Goal: Task Accomplishment & Management: Complete application form

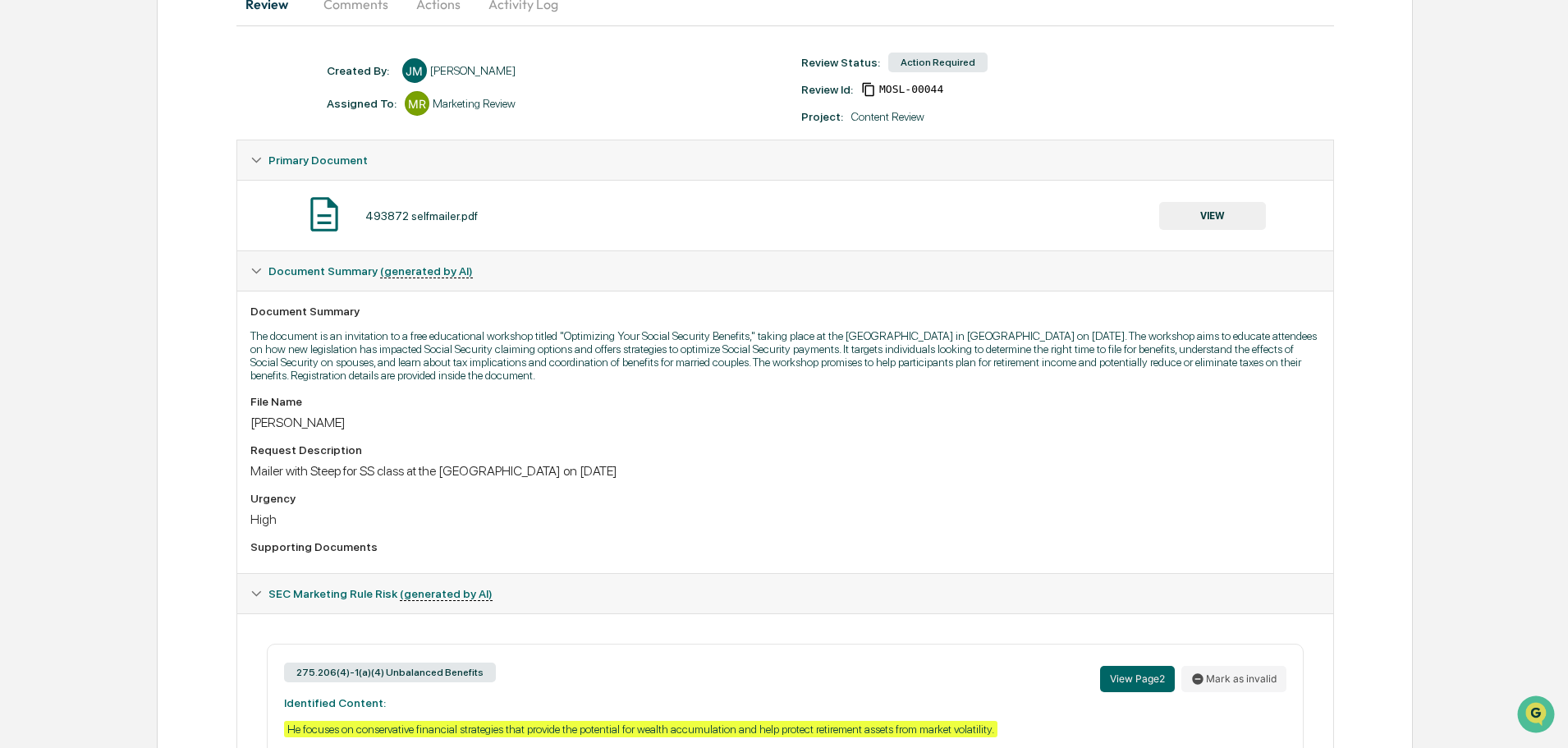
scroll to position [178, 0]
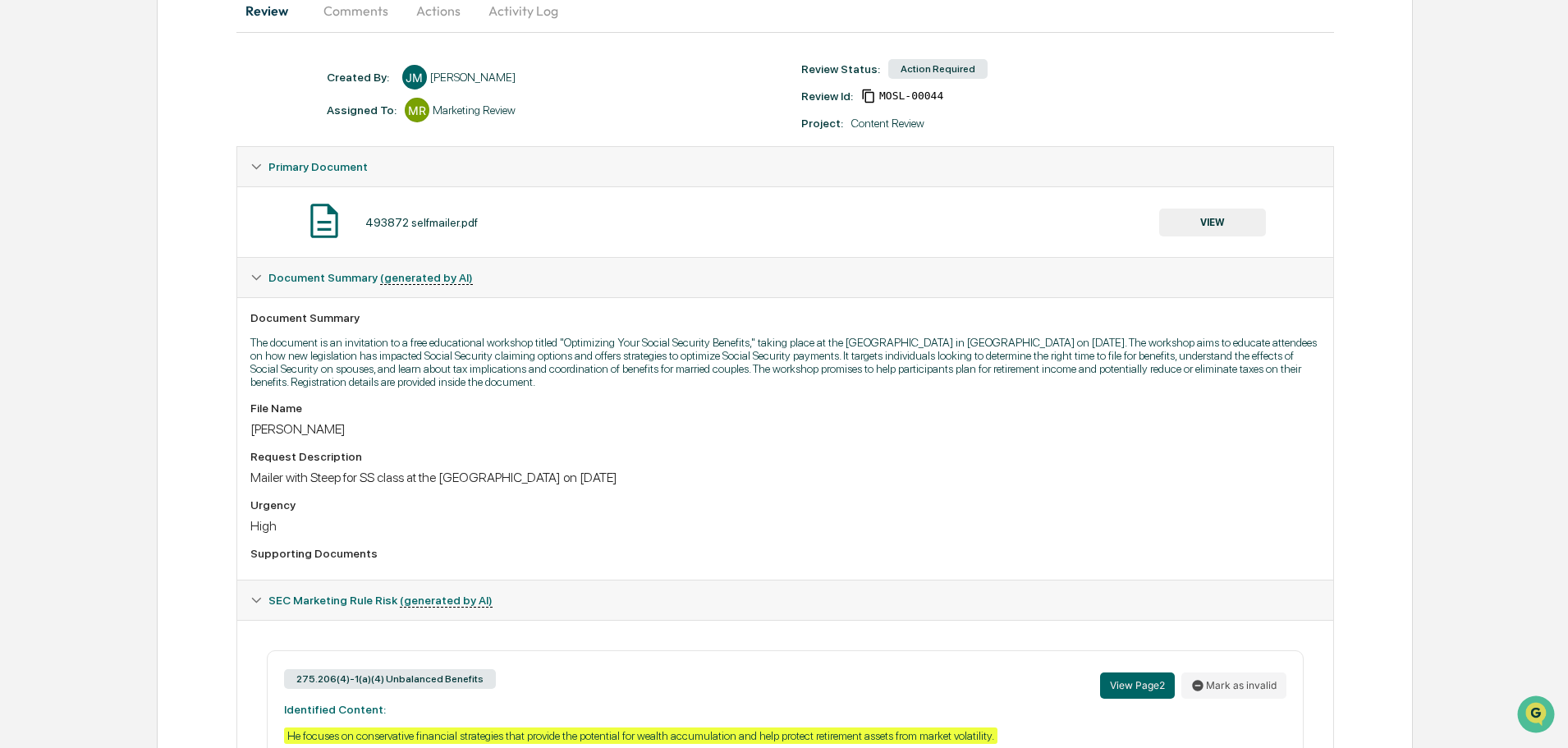
click at [1209, 217] on button "VIEW" at bounding box center [1213, 221] width 106 height 28
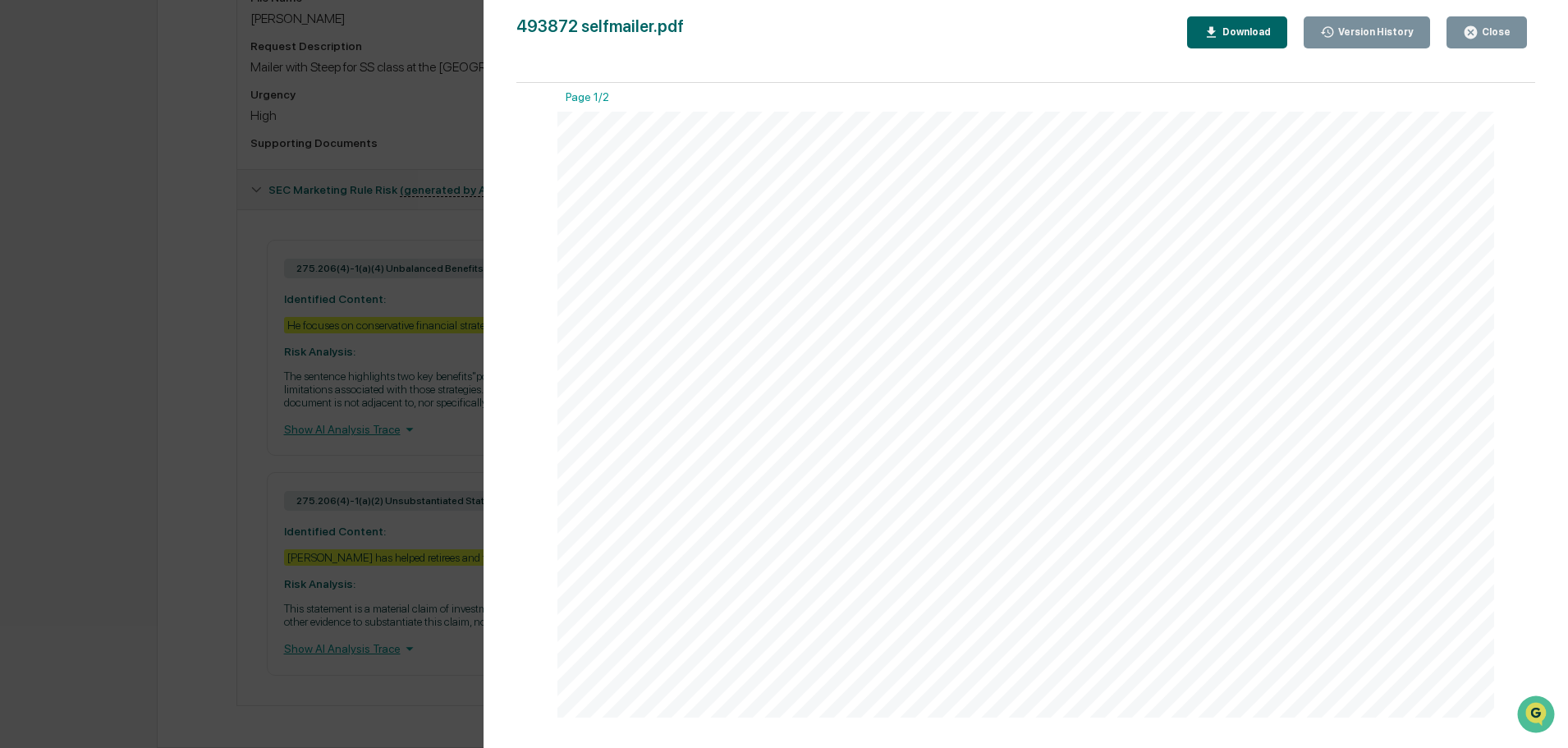
scroll to position [0, 0]
click at [1490, 33] on div "Close" at bounding box center [1495, 32] width 32 height 11
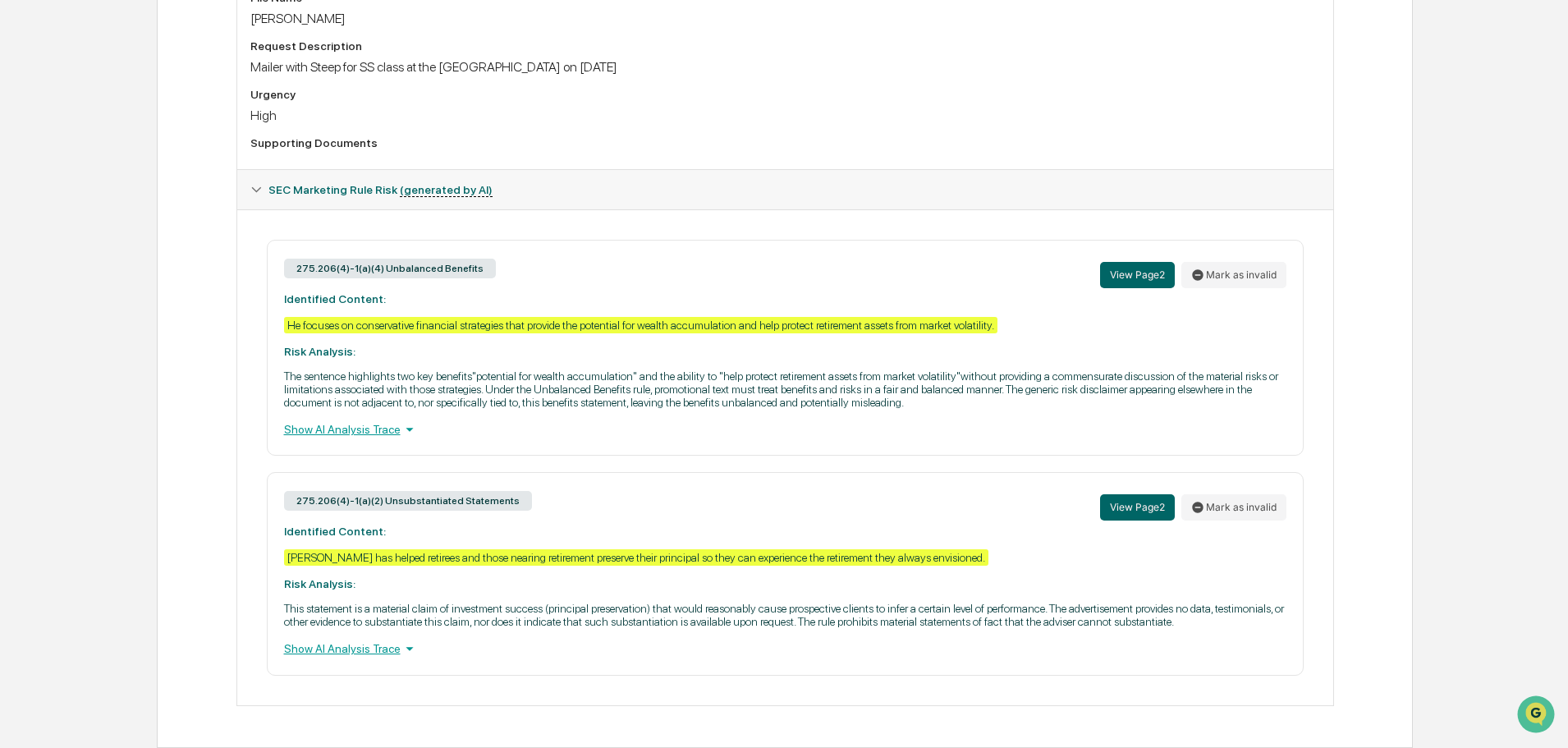
scroll to position [96, 0]
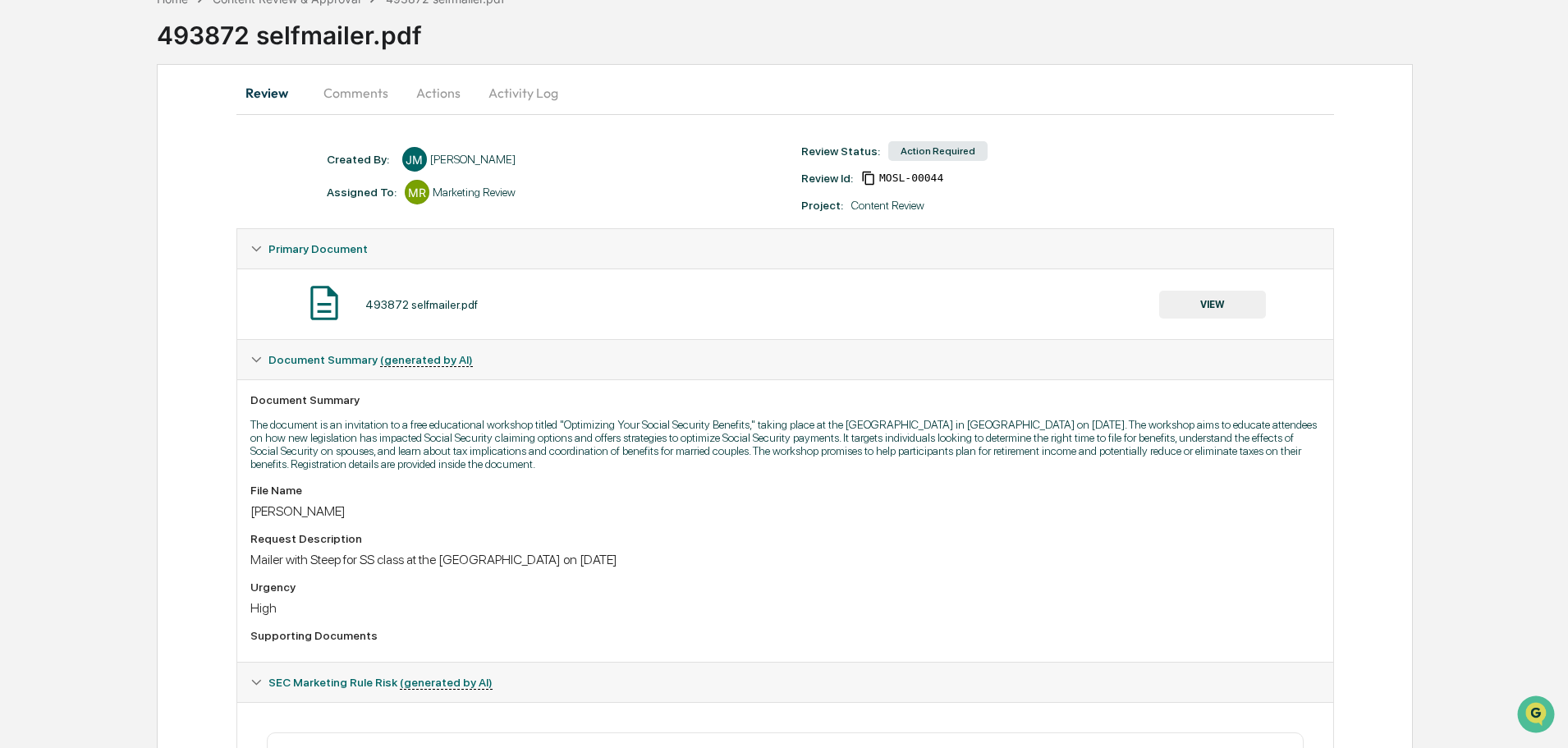
click at [446, 88] on button "Actions" at bounding box center [438, 92] width 74 height 39
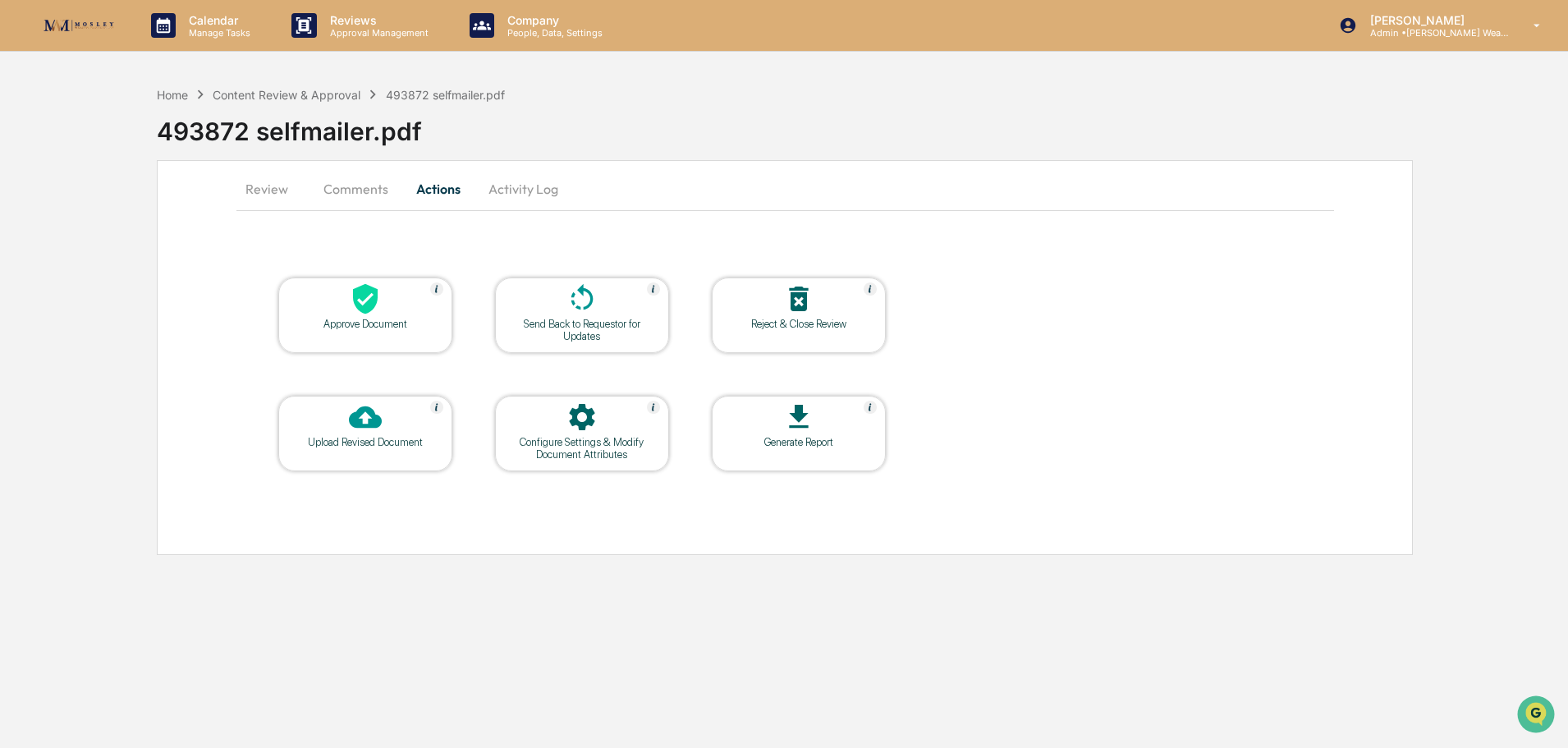
scroll to position [0, 0]
click at [398, 299] on div at bounding box center [366, 299] width 164 height 35
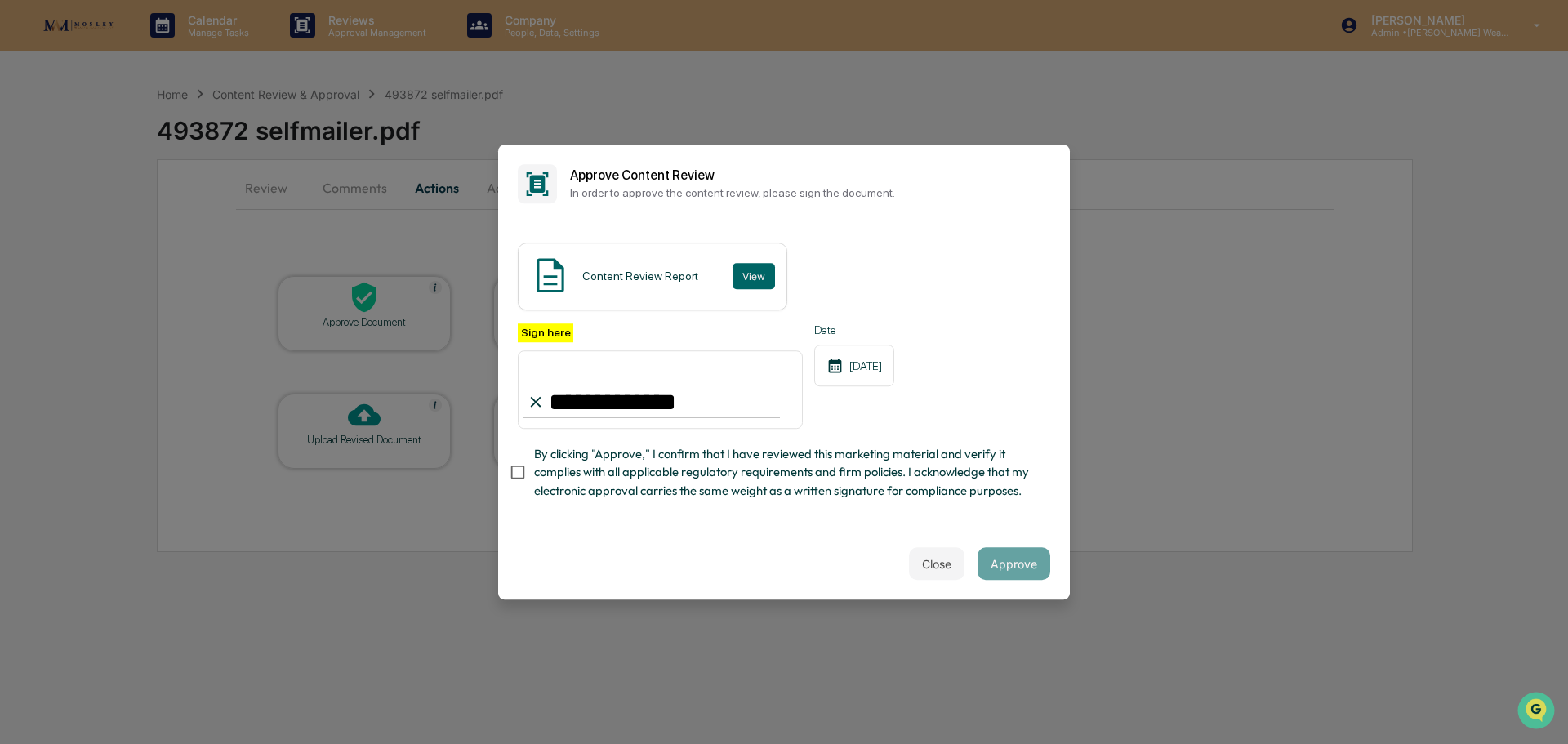
type input "**********"
click at [1011, 559] on button "Approve" at bounding box center [1013, 563] width 73 height 33
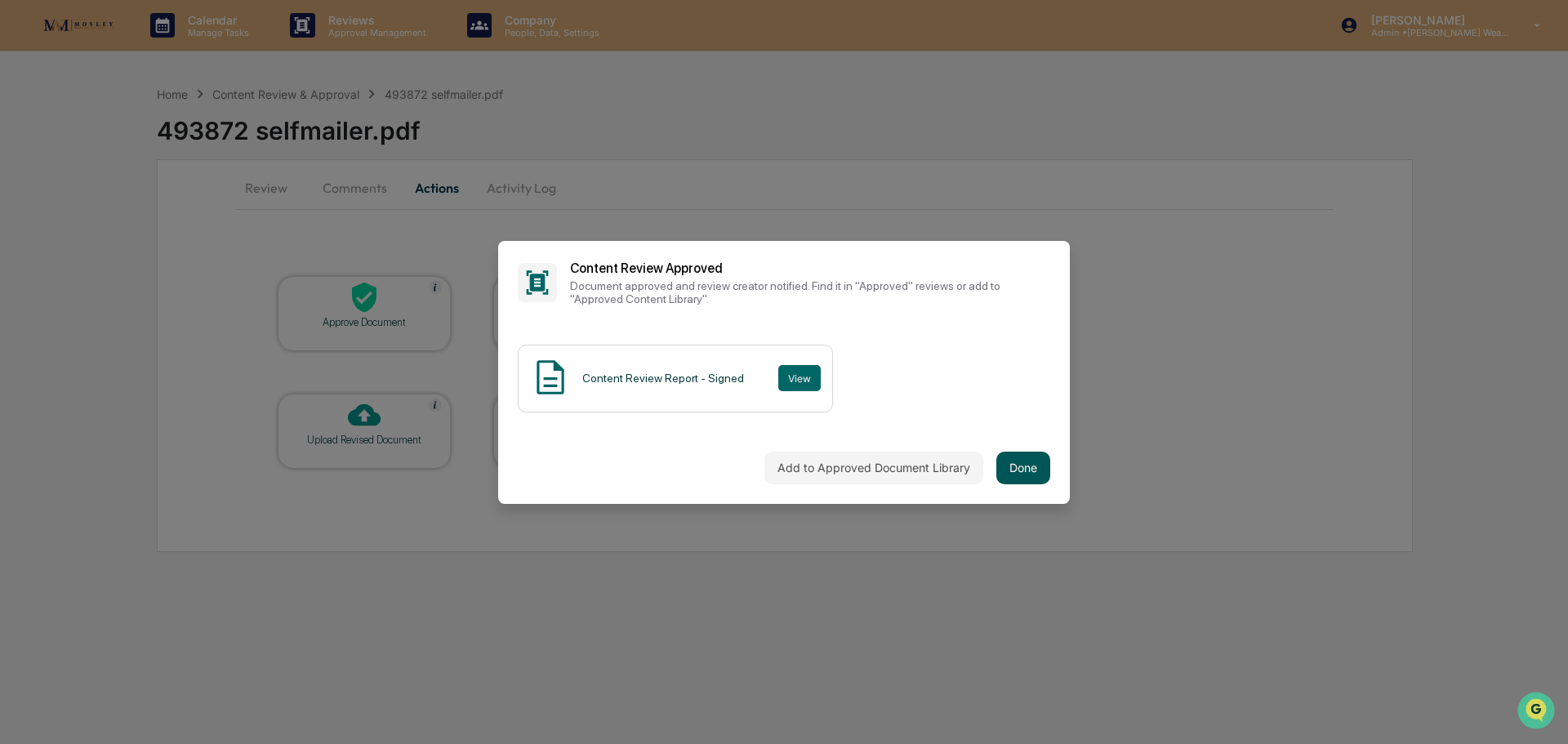
click at [1025, 452] on button "Done" at bounding box center [1023, 468] width 54 height 33
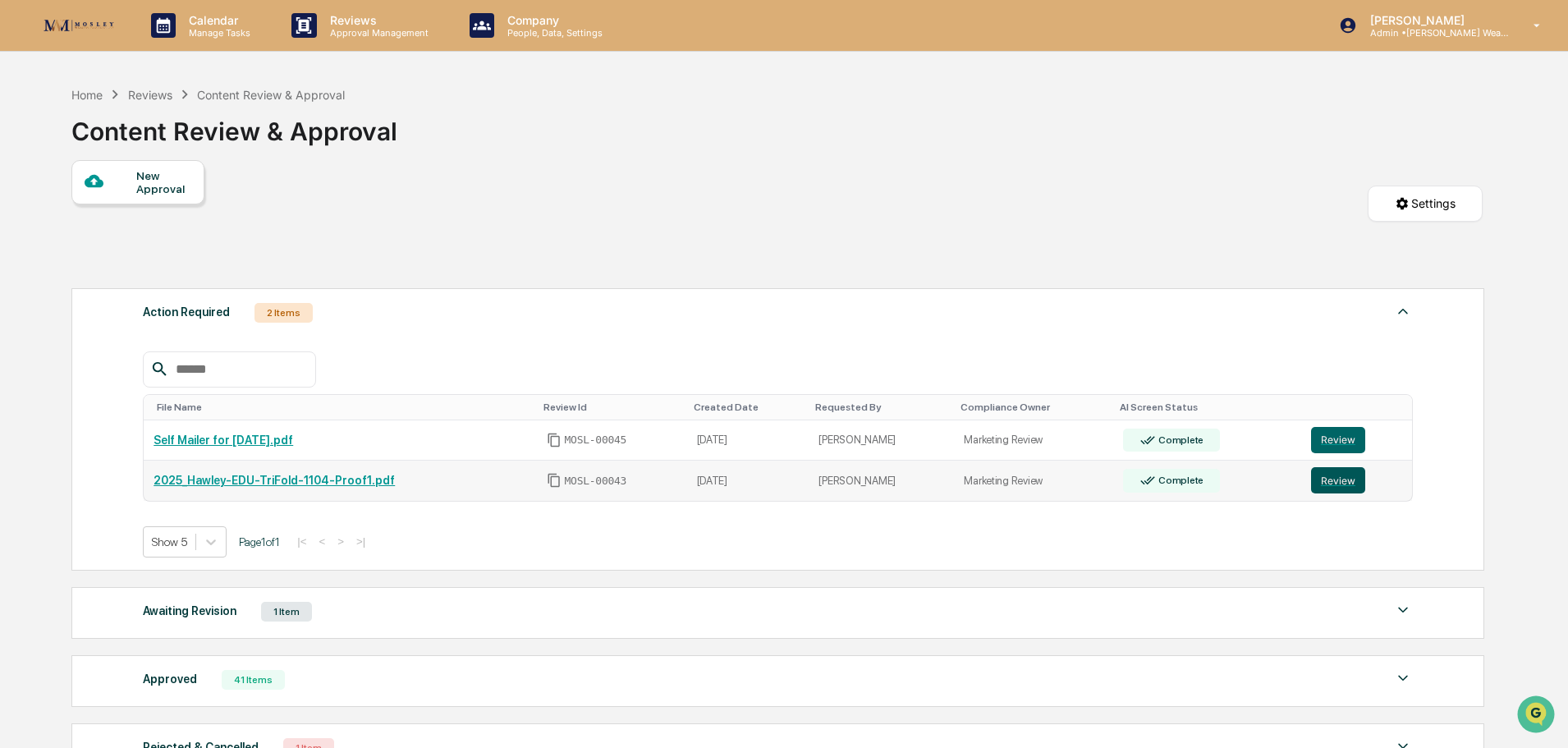
click at [1326, 479] on button "Review" at bounding box center [1338, 481] width 54 height 27
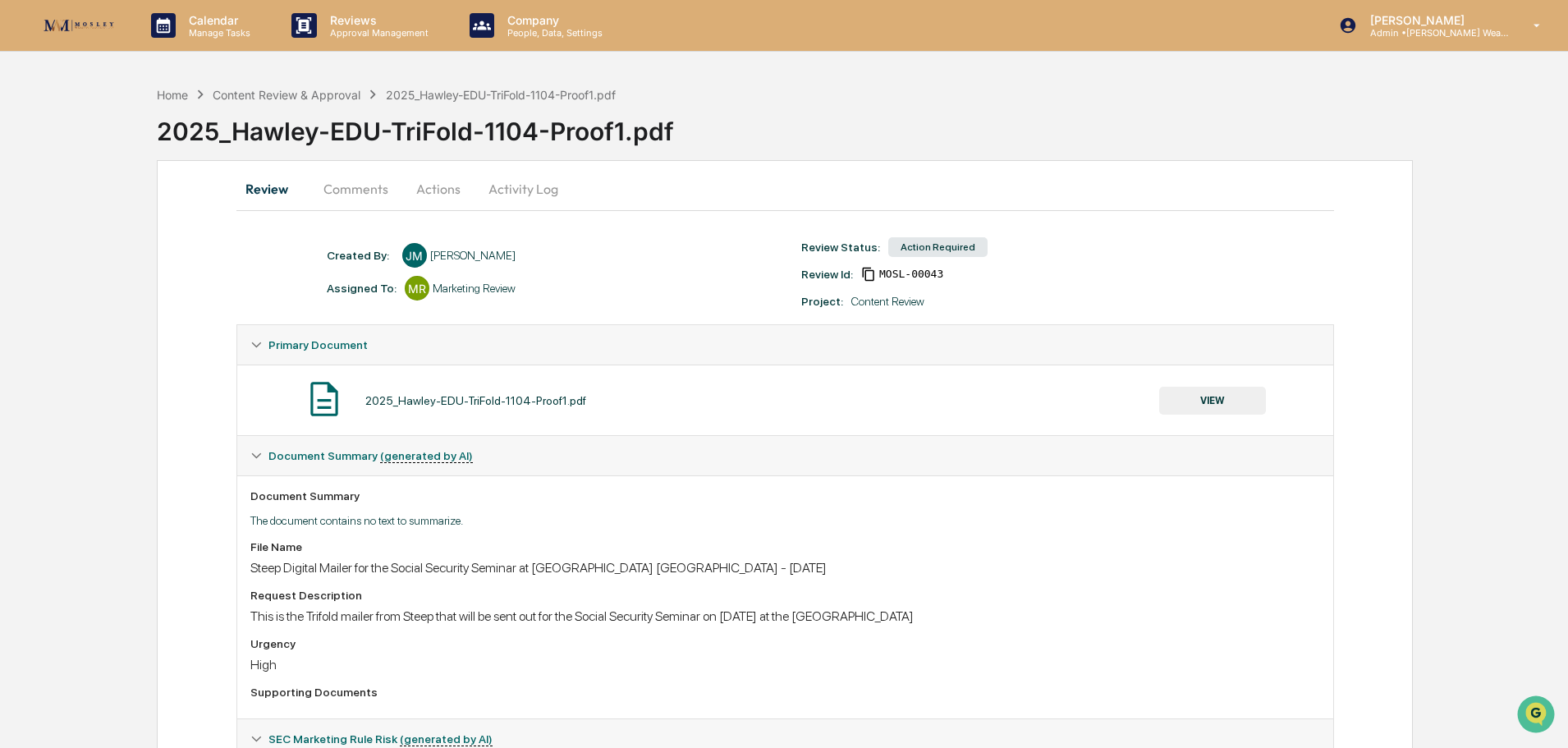
drag, startPoint x: 428, startPoint y: 186, endPoint x: 420, endPoint y: 182, distance: 8.9
click at [428, 186] on button "Actions" at bounding box center [438, 188] width 74 height 39
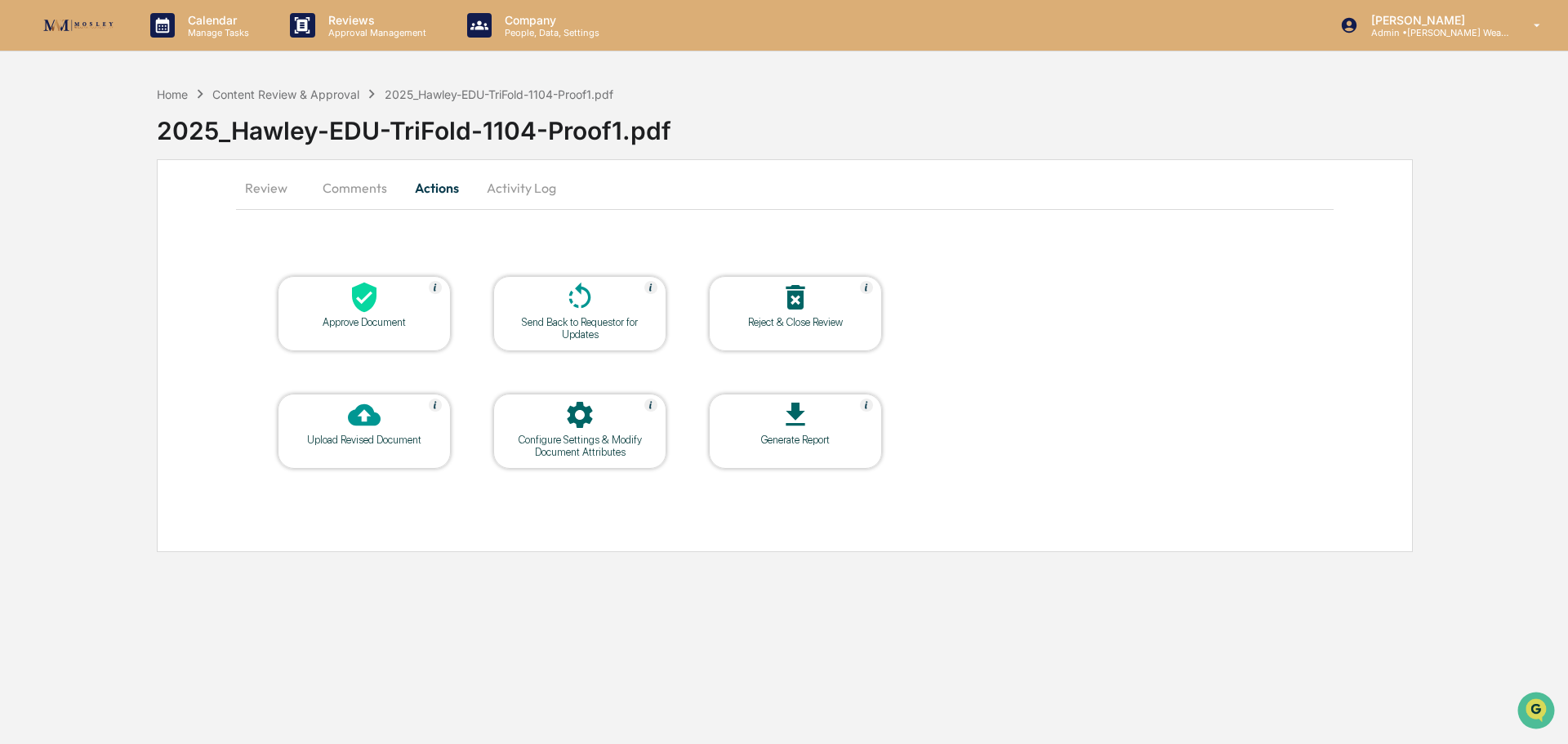
click at [350, 304] on icon at bounding box center [364, 297] width 33 height 33
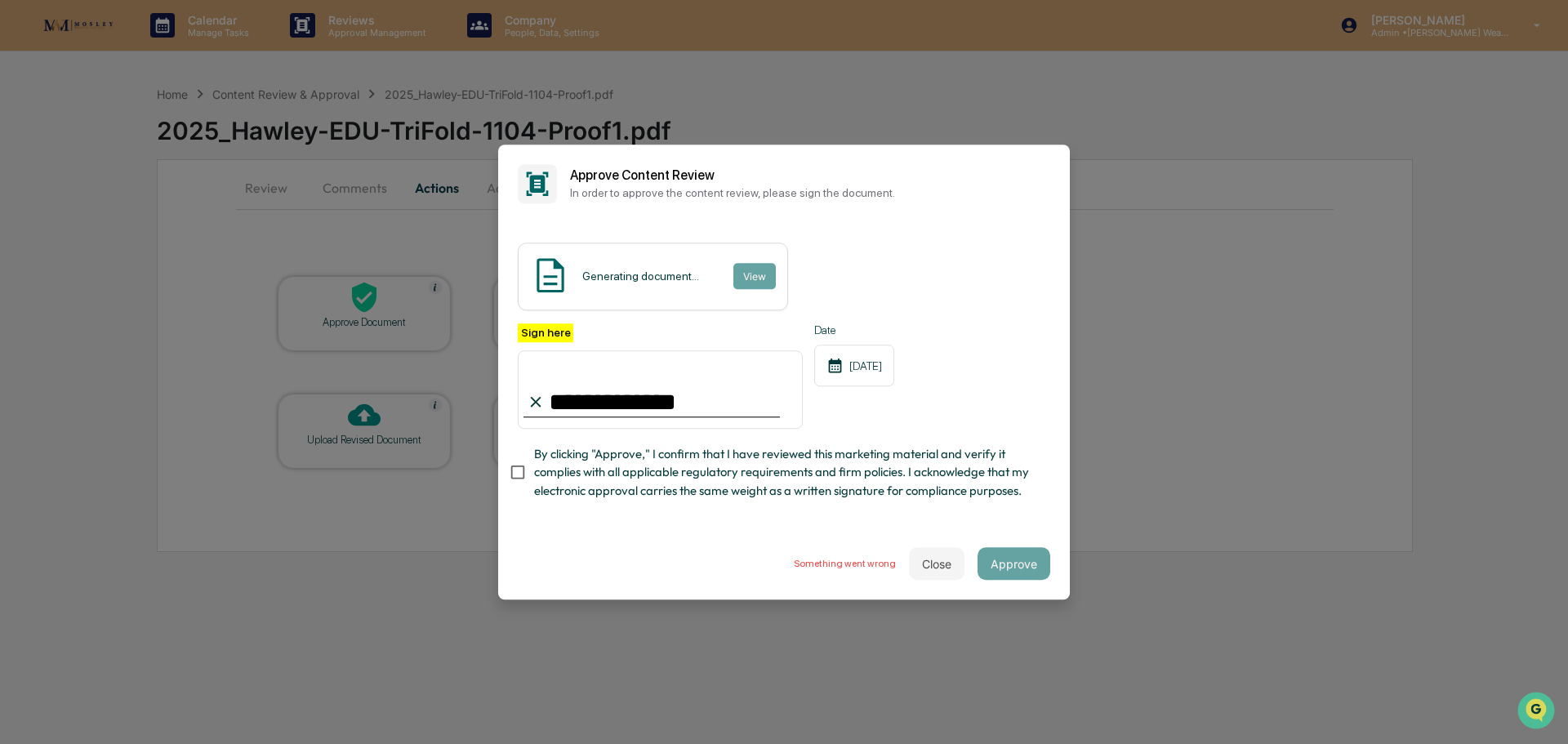
type input "**********"
click at [753, 276] on div "Generating document... View" at bounding box center [653, 277] width 270 height 68
click at [934, 574] on button "Close" at bounding box center [937, 563] width 56 height 33
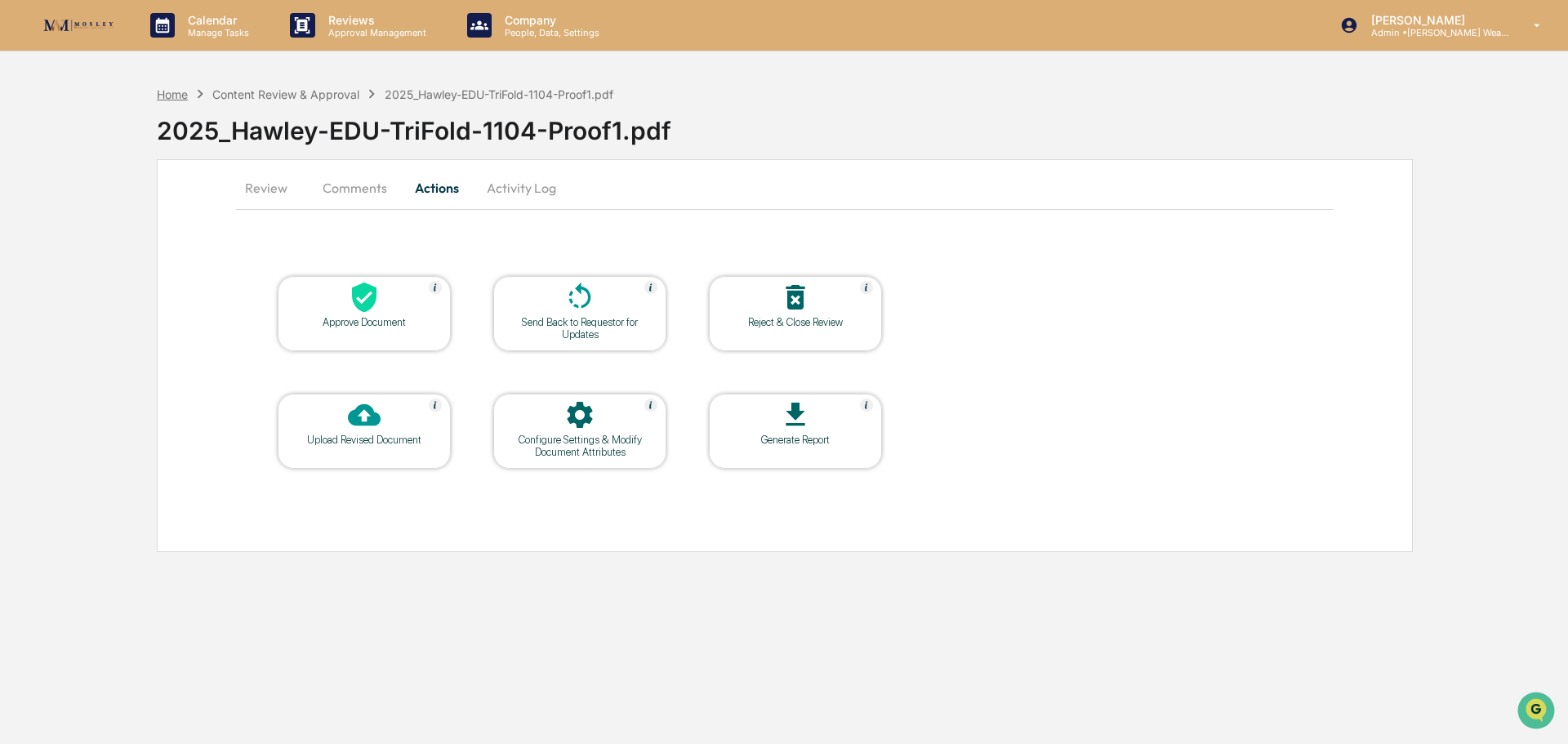
click at [179, 94] on div "Home" at bounding box center [172, 94] width 31 height 14
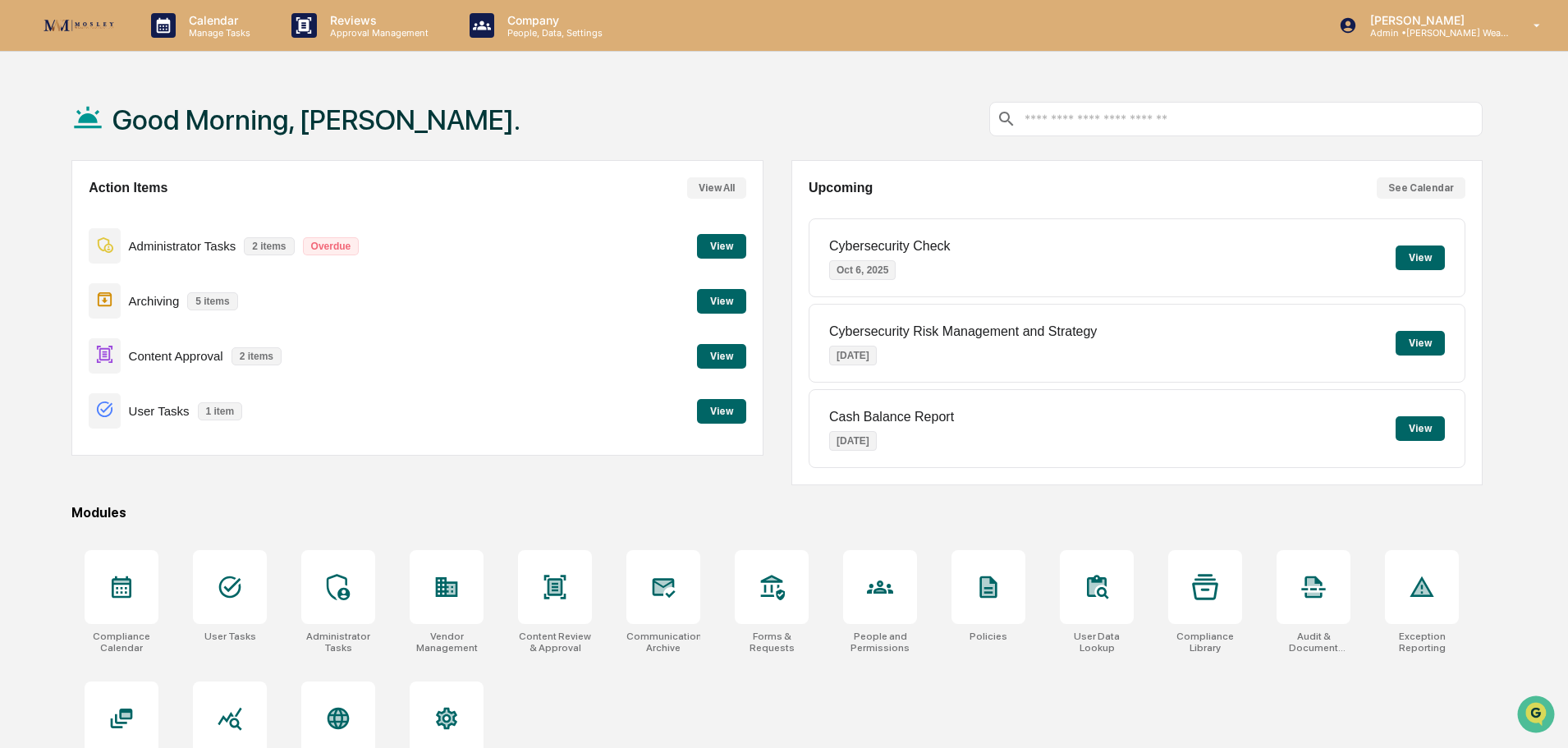
click at [726, 353] on button "View" at bounding box center [722, 356] width 49 height 25
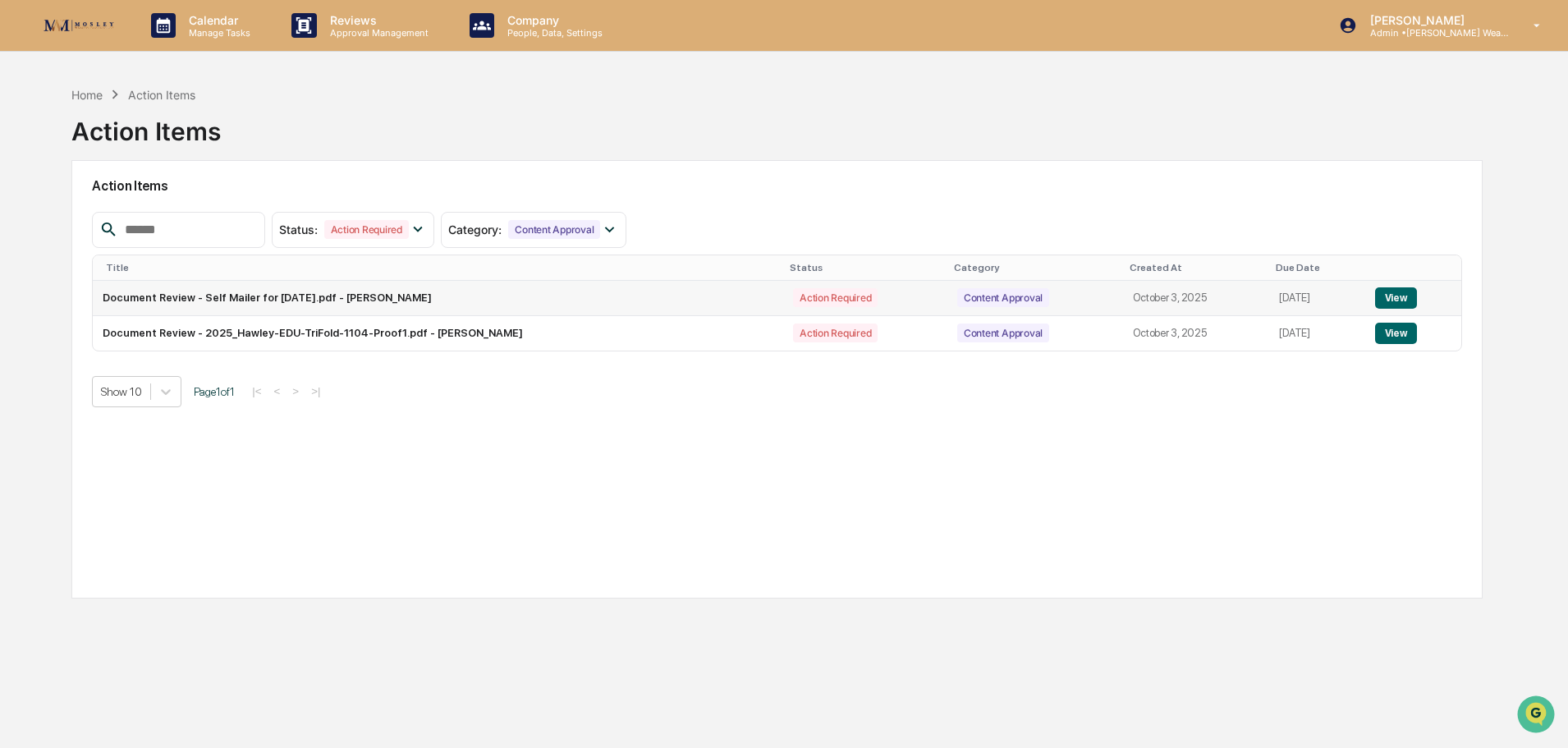
click at [1402, 298] on button "View" at bounding box center [1396, 297] width 42 height 21
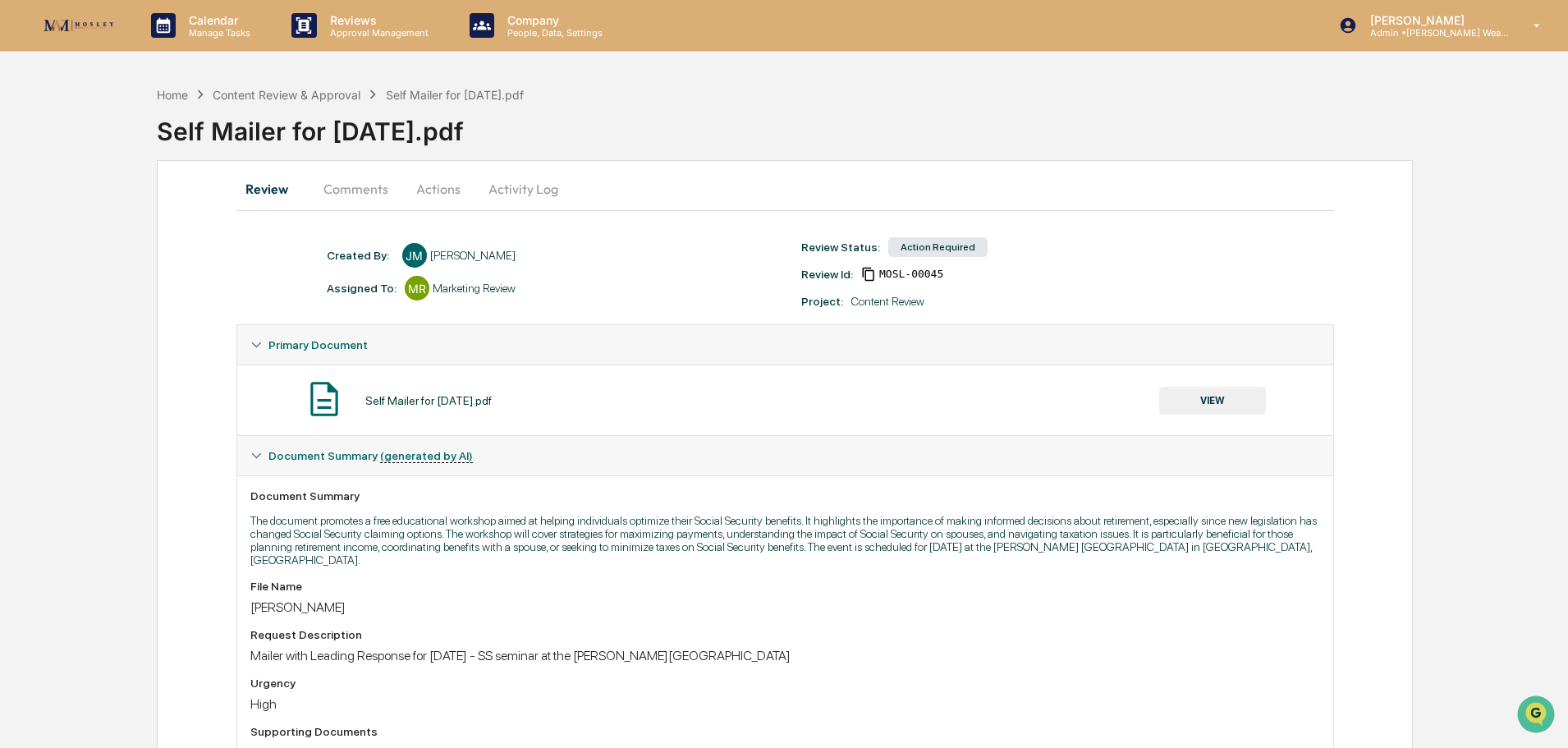
click at [448, 191] on button "Actions" at bounding box center [438, 188] width 74 height 39
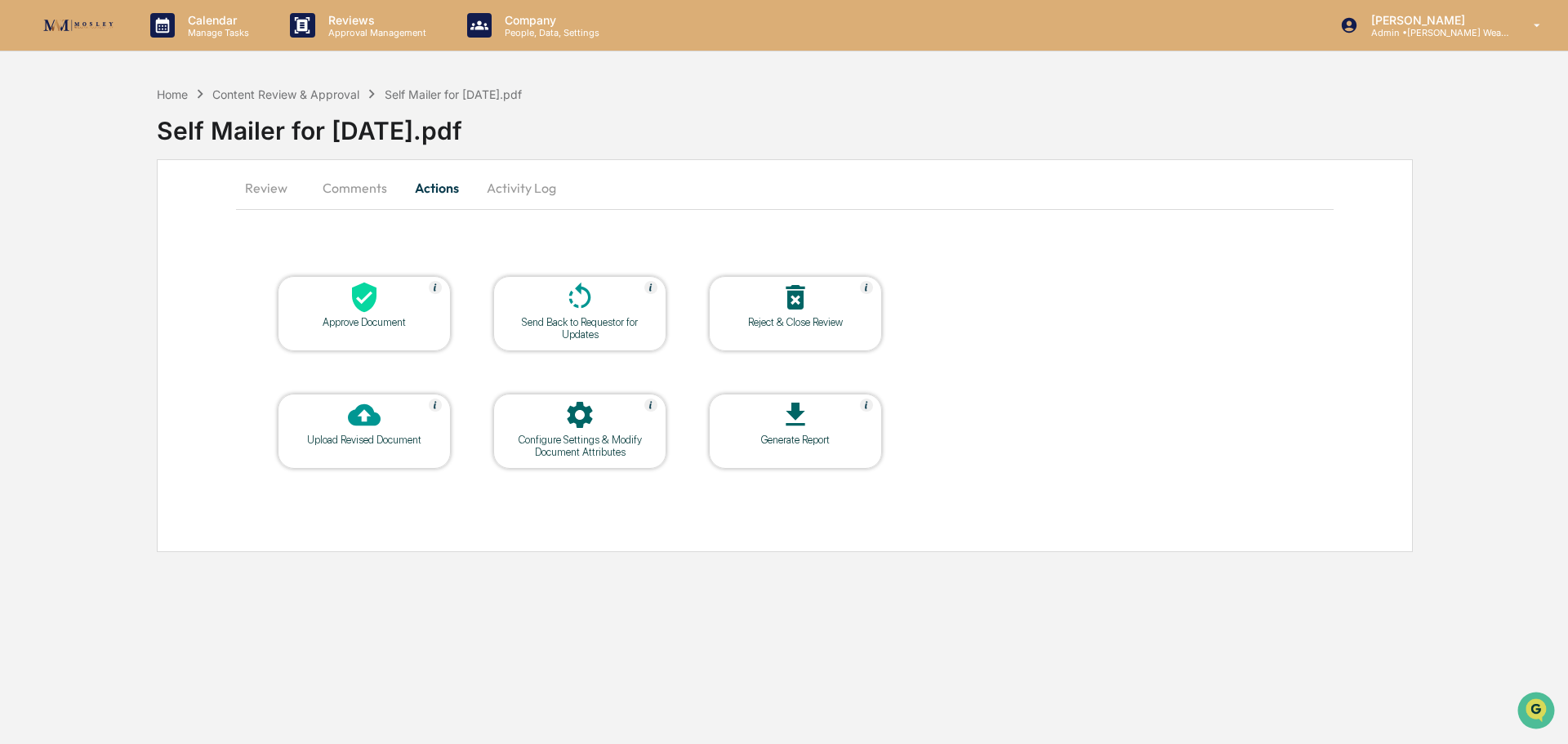
click at [375, 301] on icon at bounding box center [364, 298] width 25 height 30
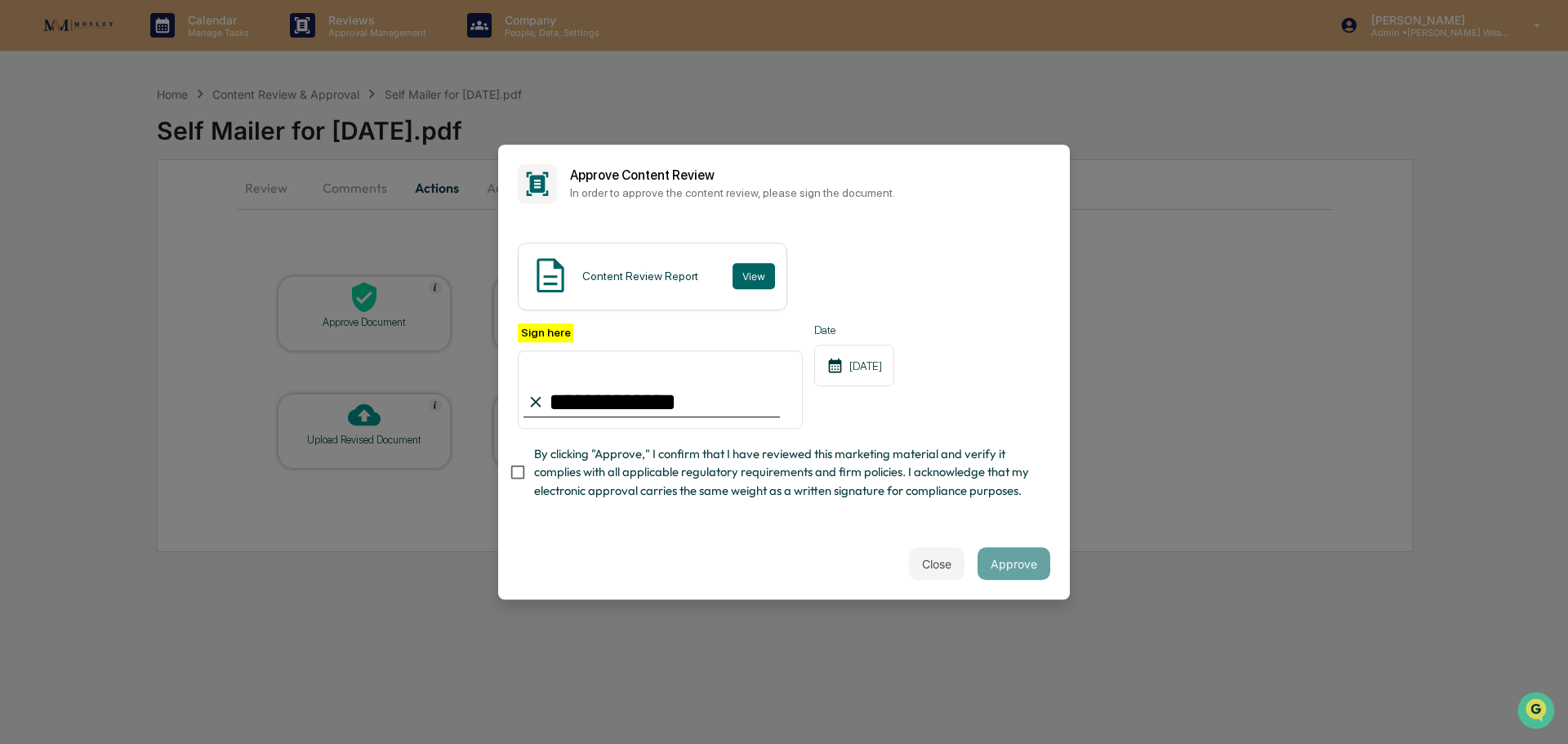
type input "**********"
click at [988, 570] on button "Approve" at bounding box center [1013, 563] width 73 height 33
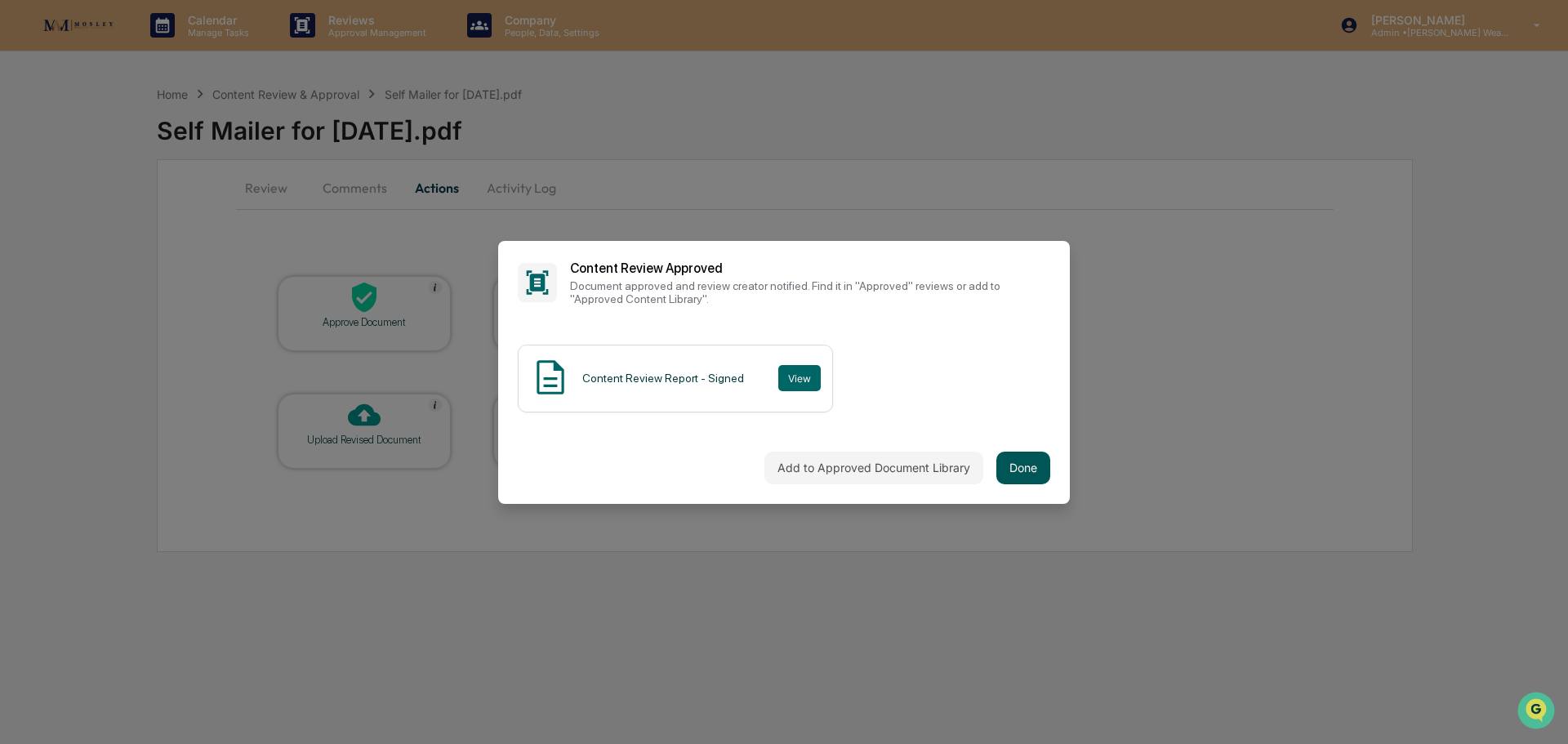
click at [1012, 456] on button "Done" at bounding box center [1023, 468] width 54 height 33
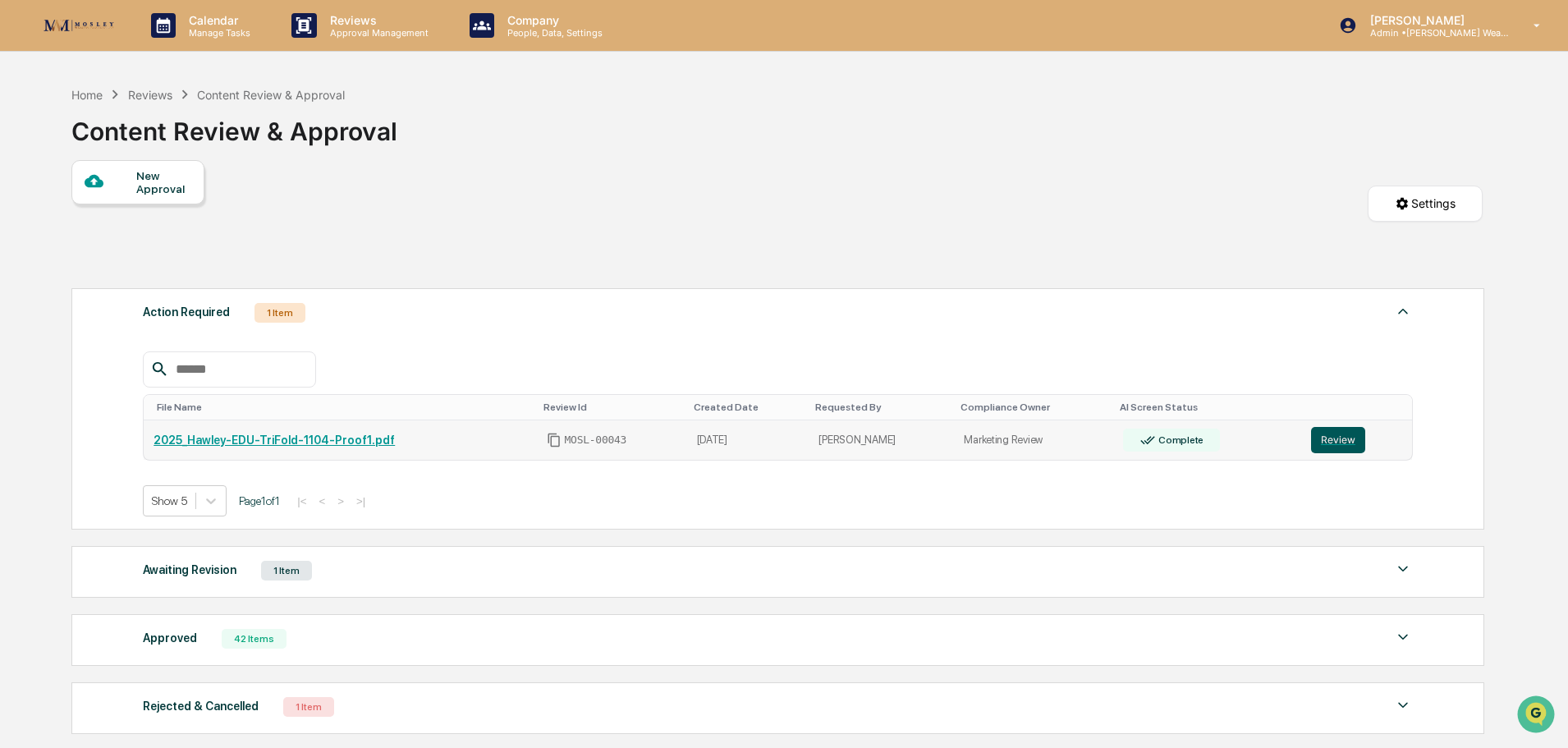
click at [1326, 438] on button "Review" at bounding box center [1338, 440] width 54 height 27
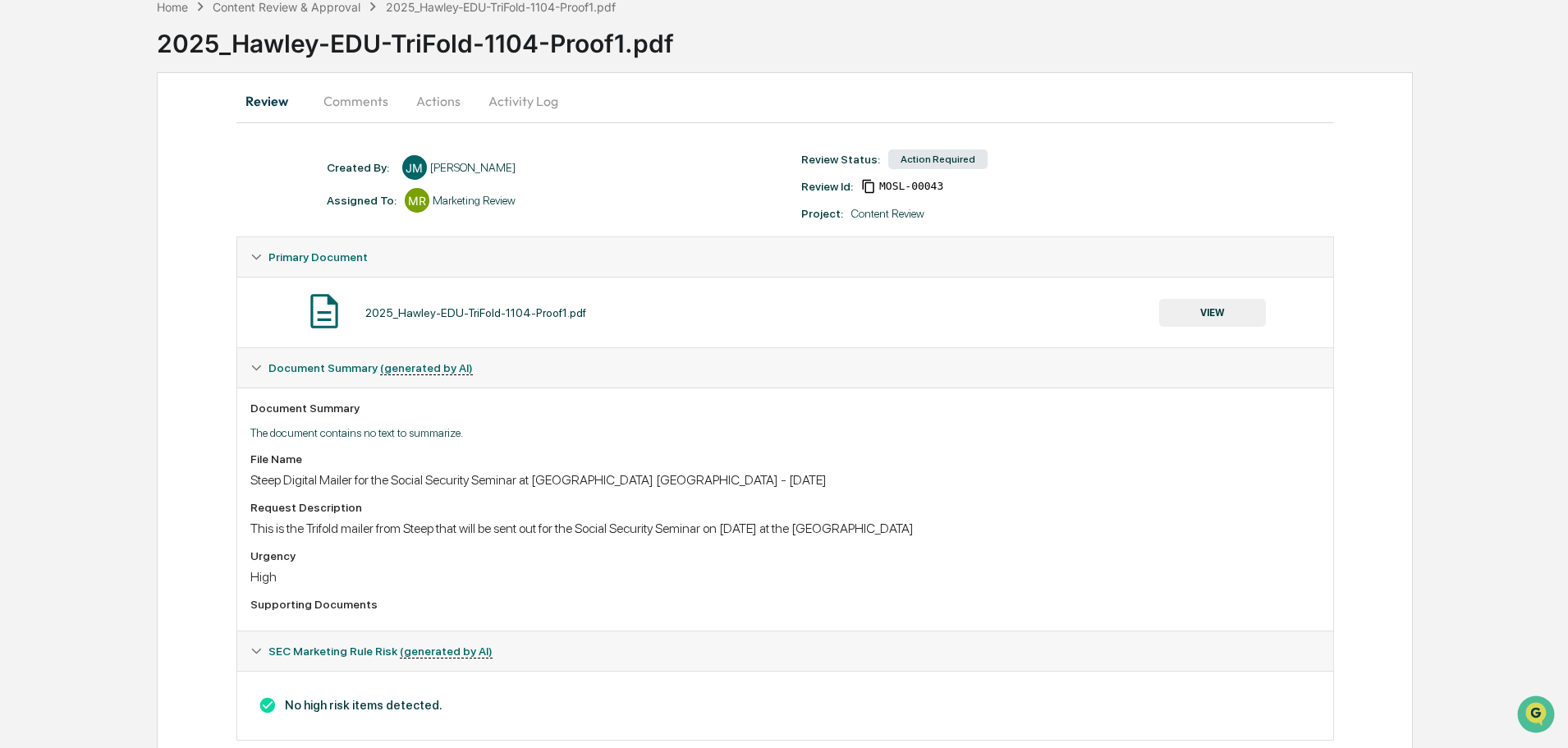
scroll to position [123, 0]
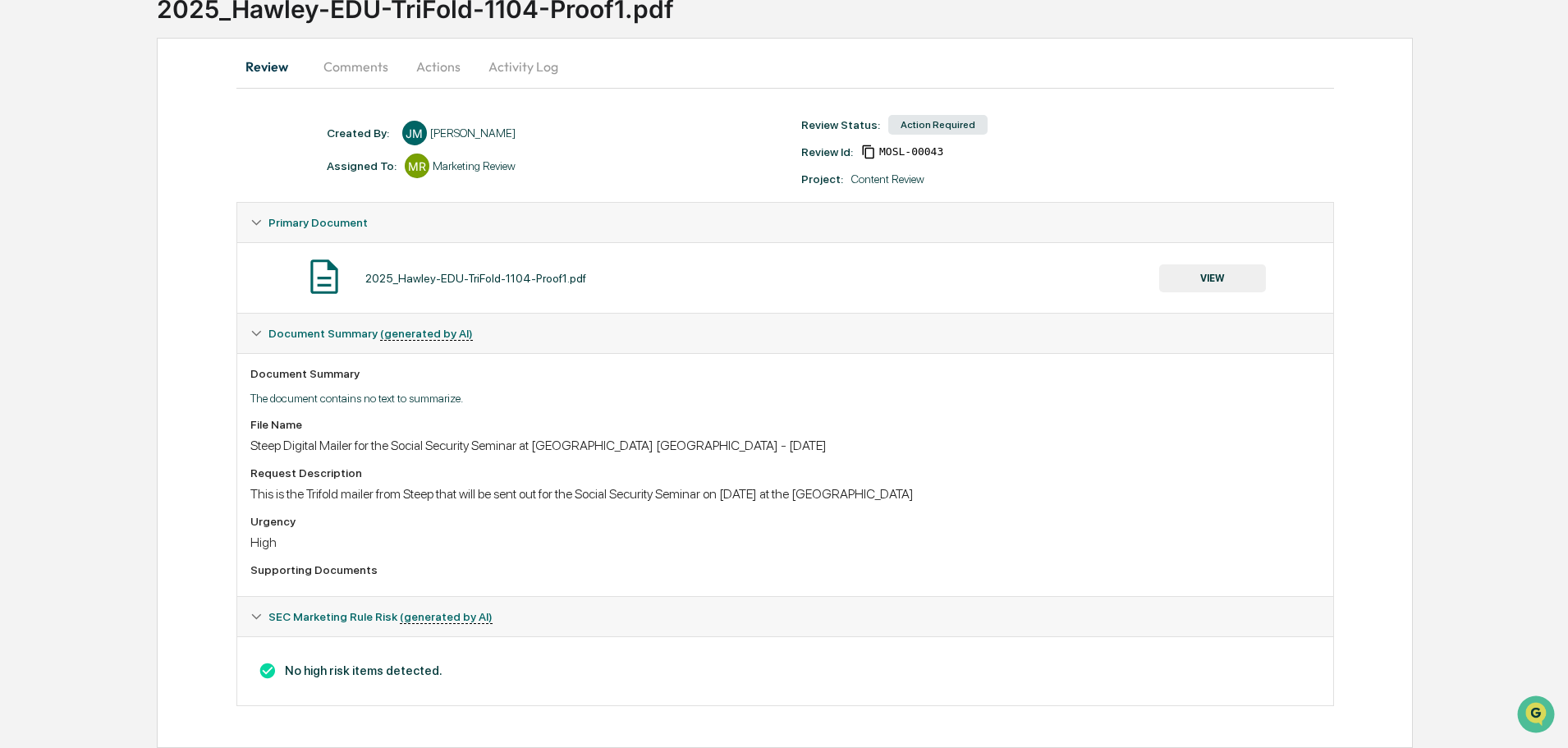
click at [441, 69] on button "Actions" at bounding box center [438, 66] width 74 height 39
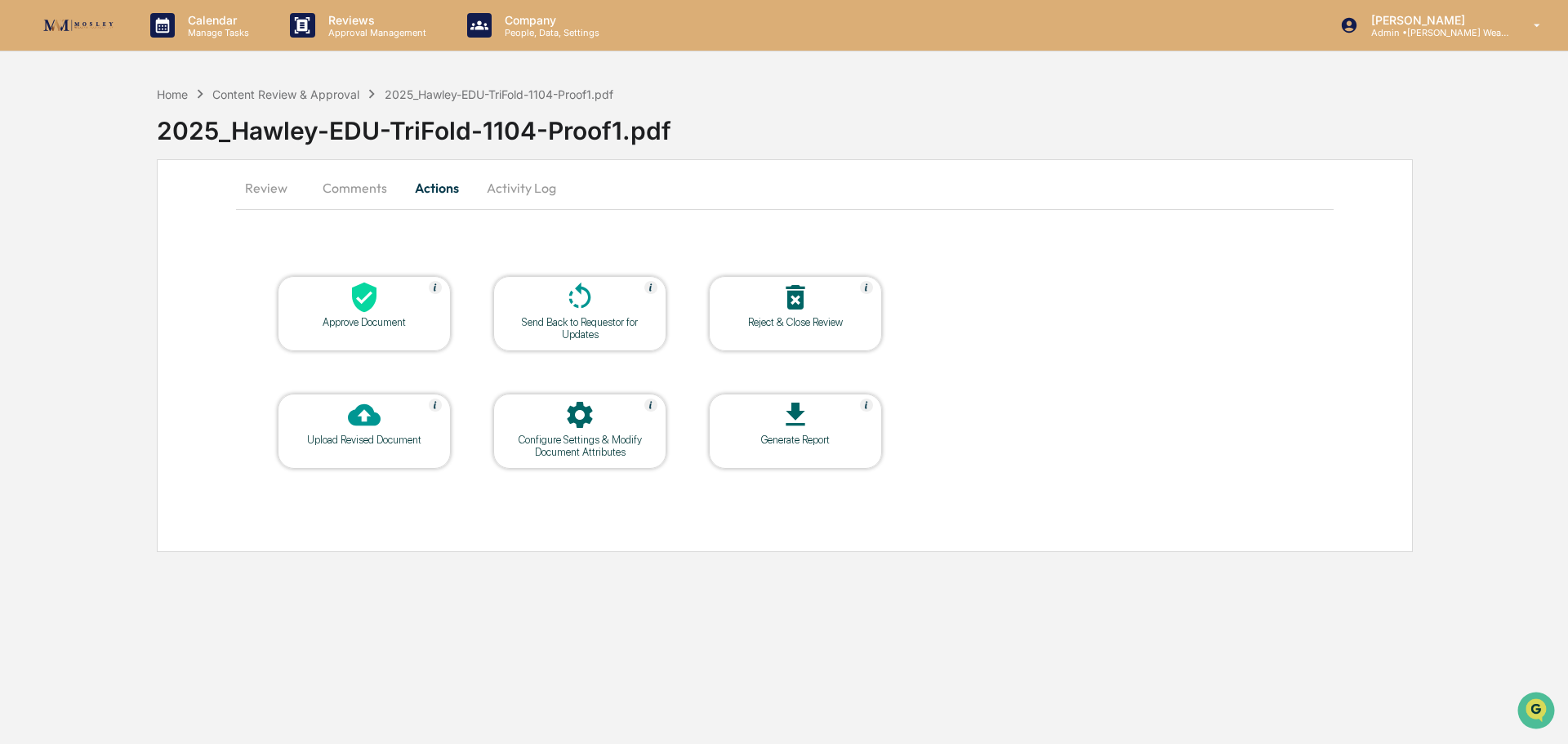
click at [410, 341] on div "Approve Document" at bounding box center [364, 313] width 173 height 75
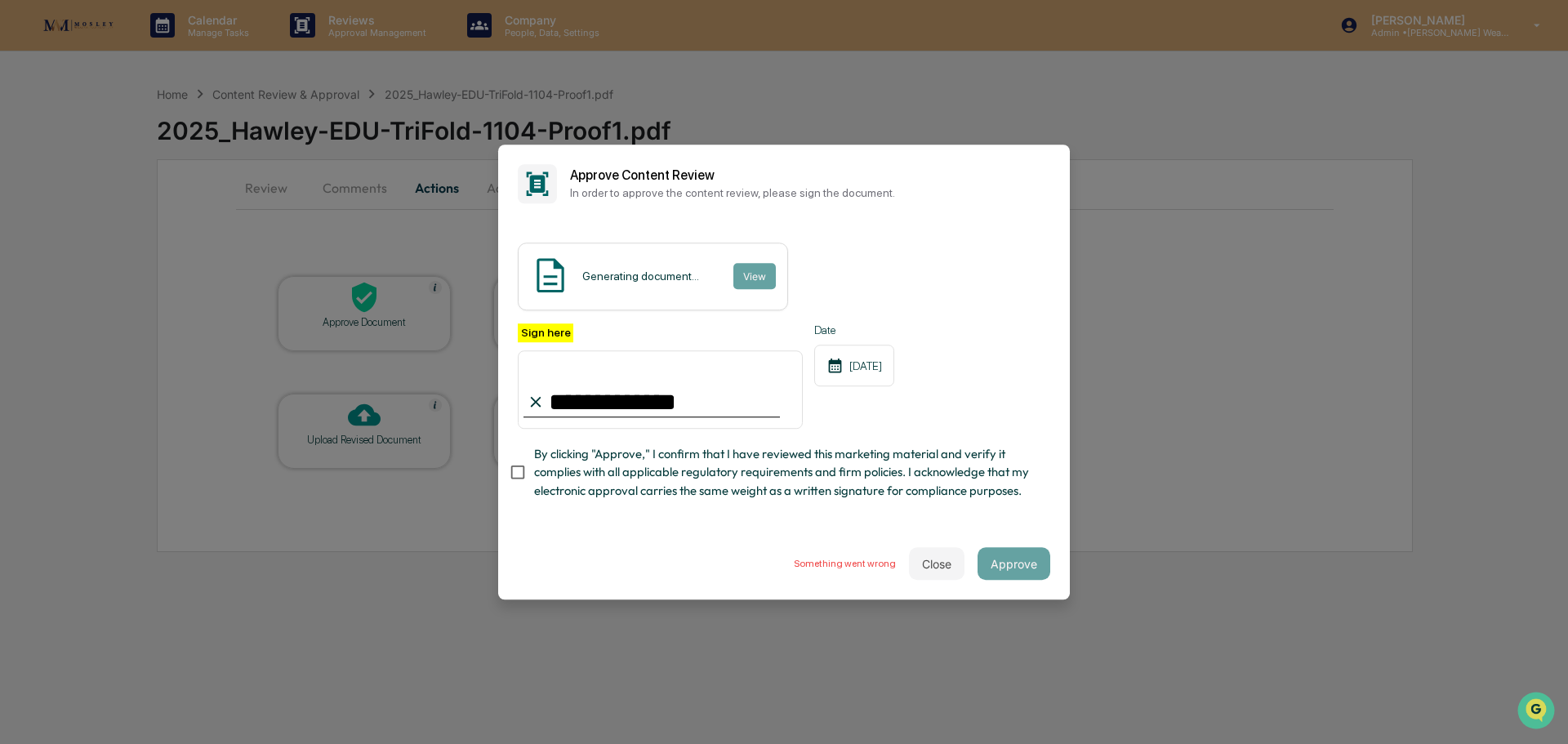
type input "**********"
click at [927, 573] on button "Close" at bounding box center [937, 563] width 56 height 33
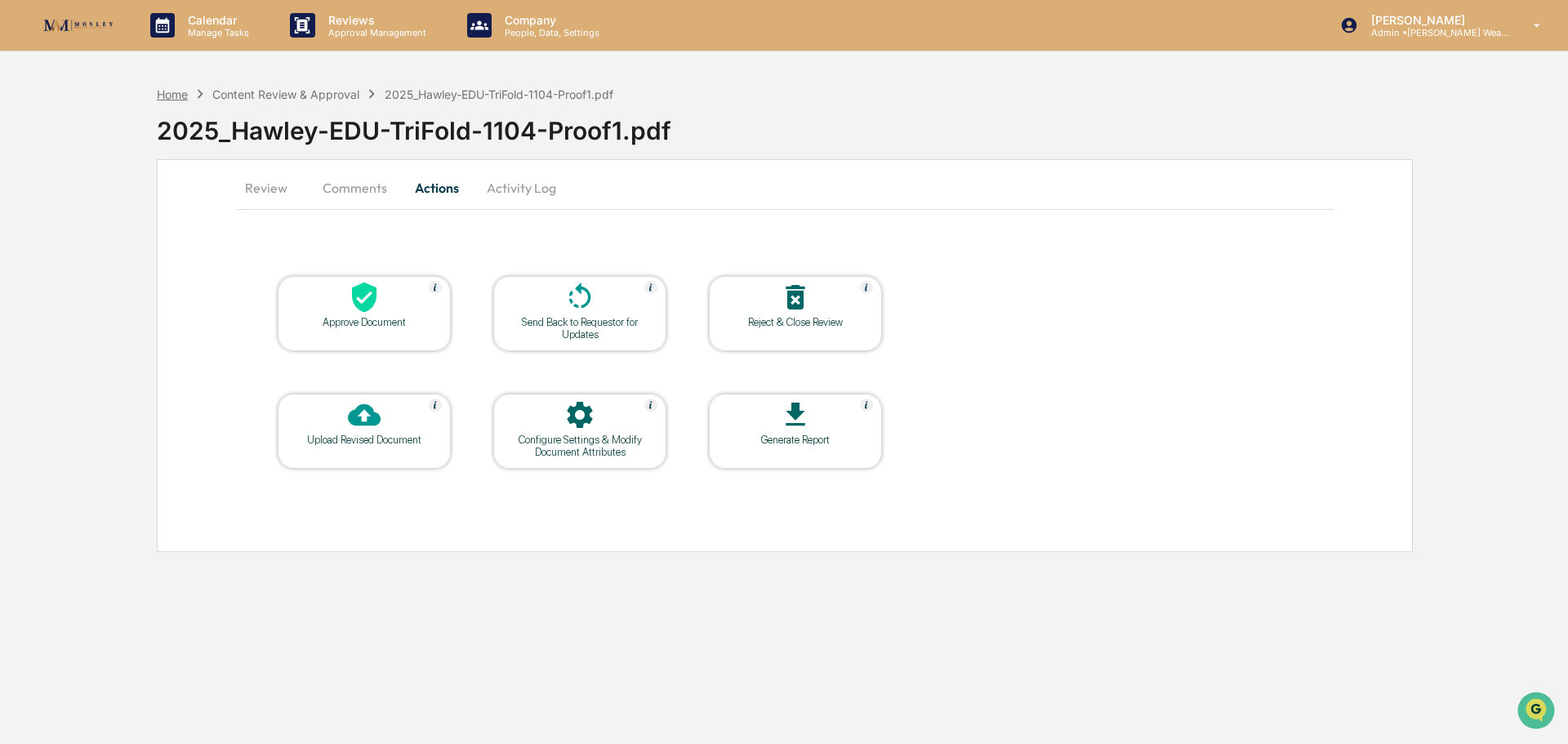
click at [174, 94] on div "Home" at bounding box center [172, 94] width 31 height 14
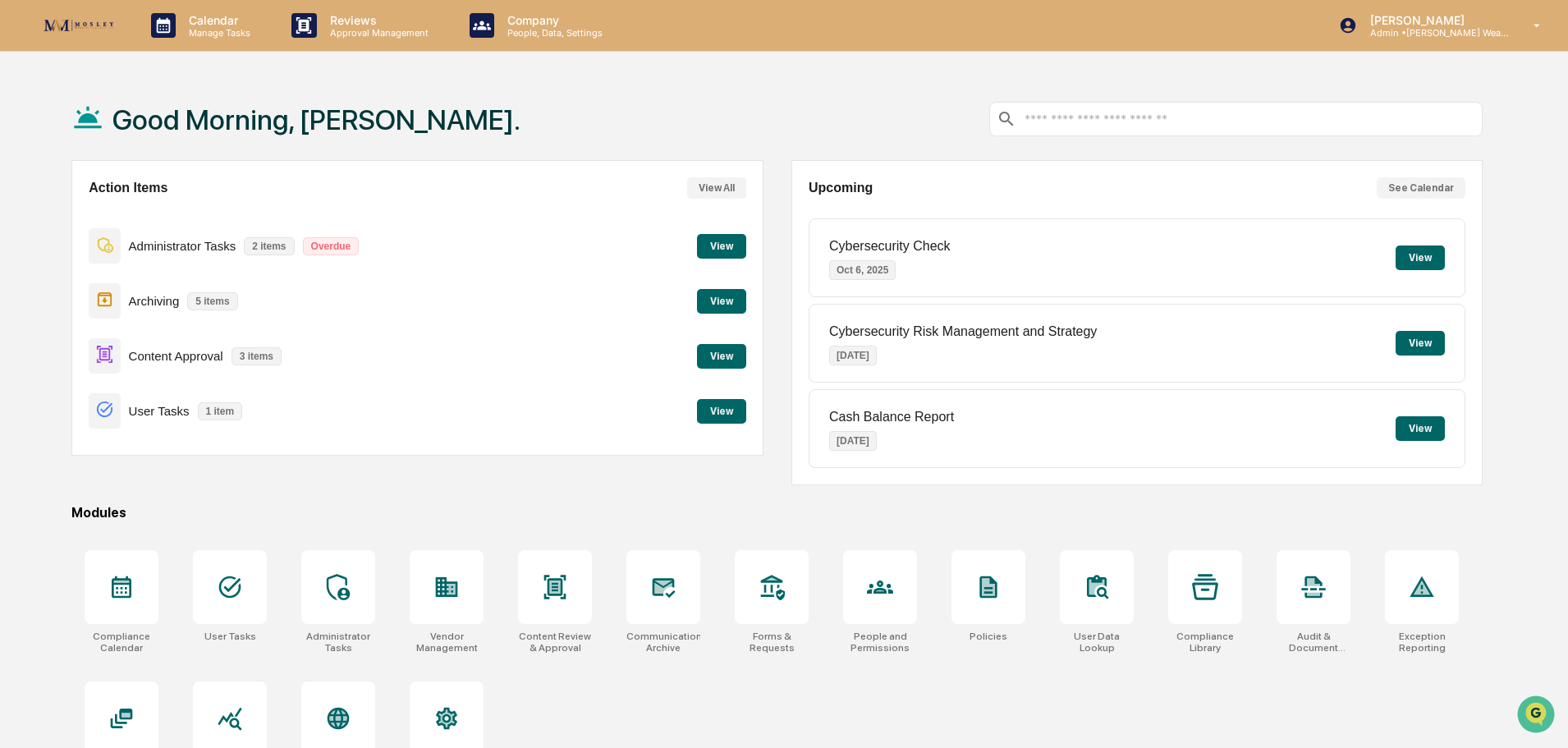
click at [734, 352] on button "View" at bounding box center [722, 356] width 49 height 25
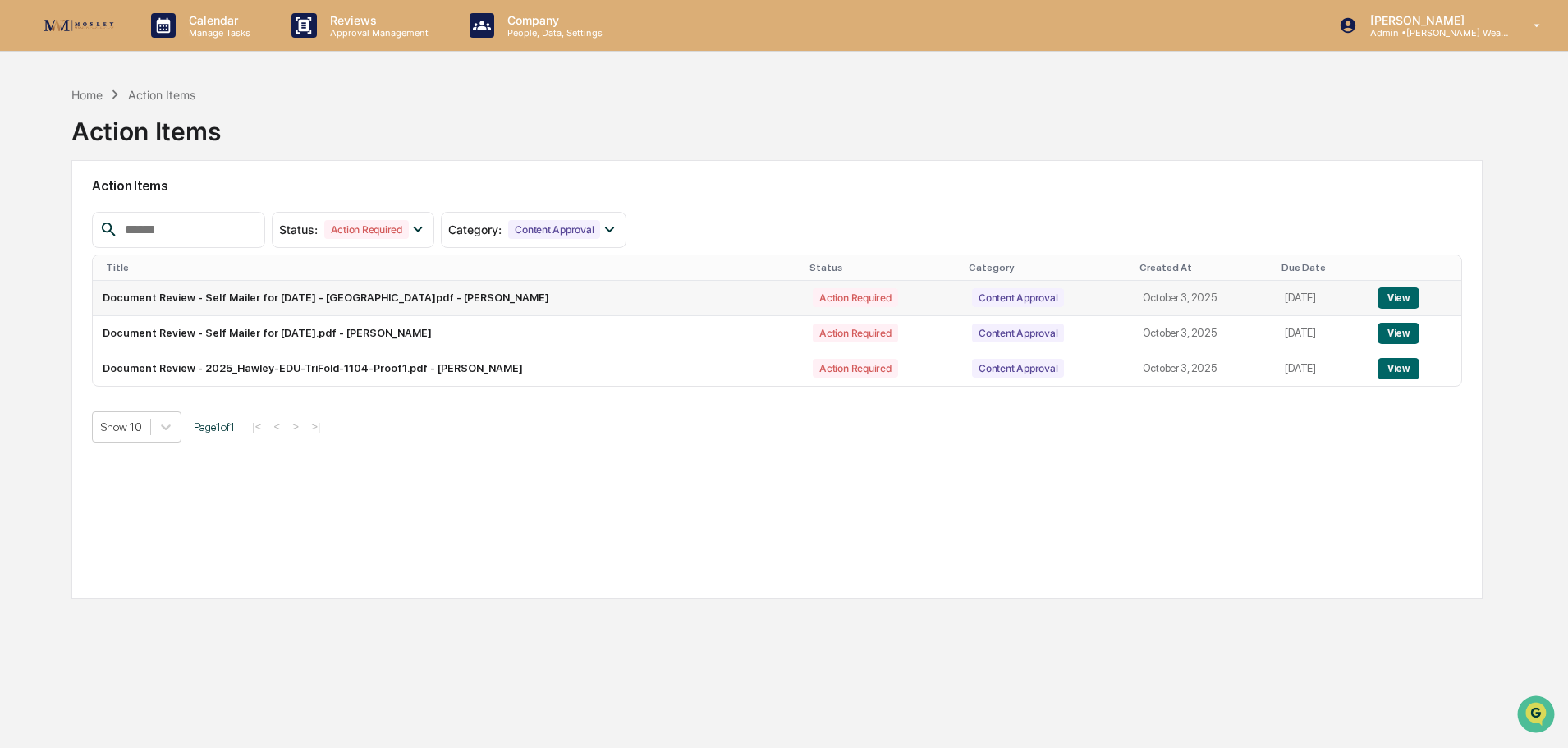
click at [1403, 292] on button "View" at bounding box center [1399, 297] width 42 height 21
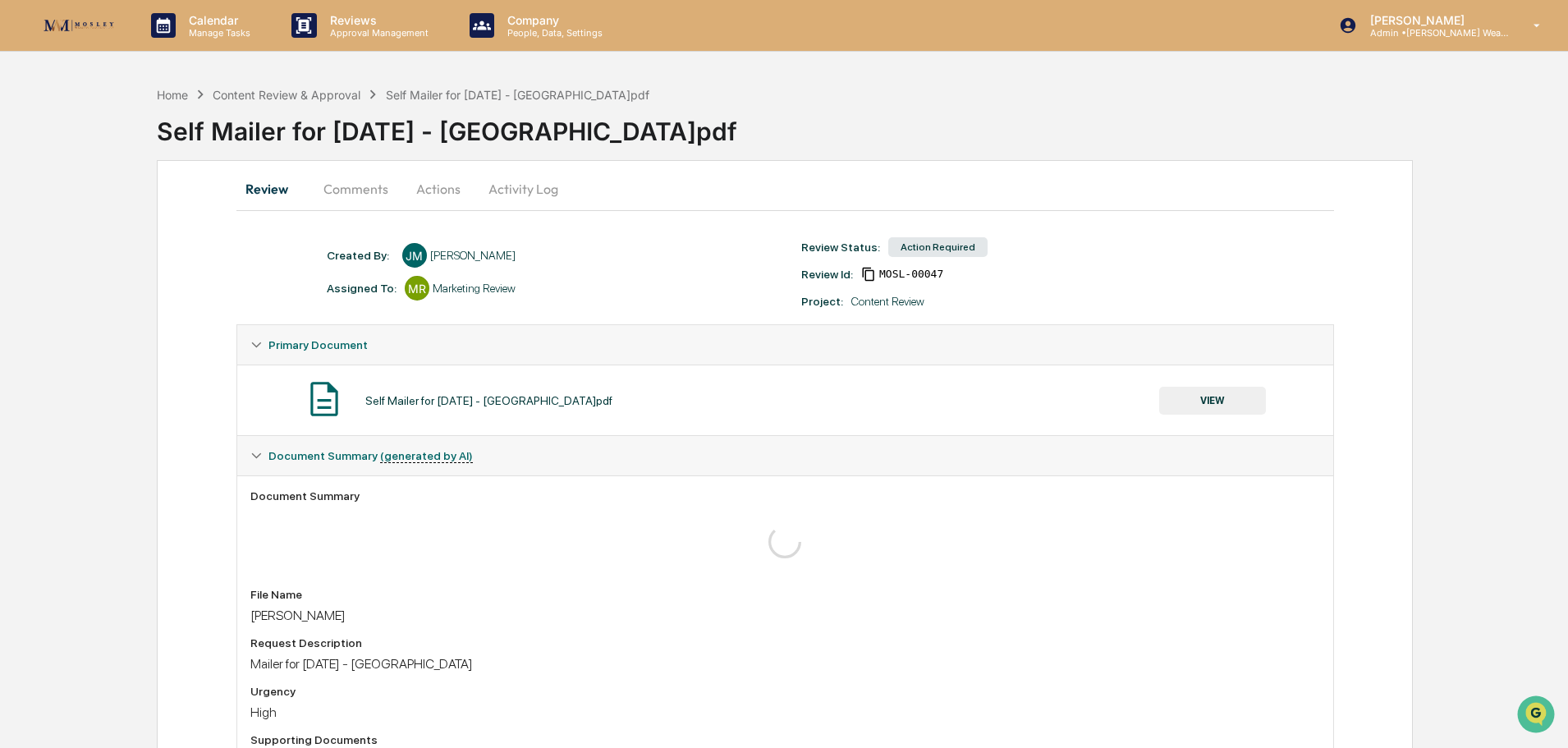
scroll to position [61, 0]
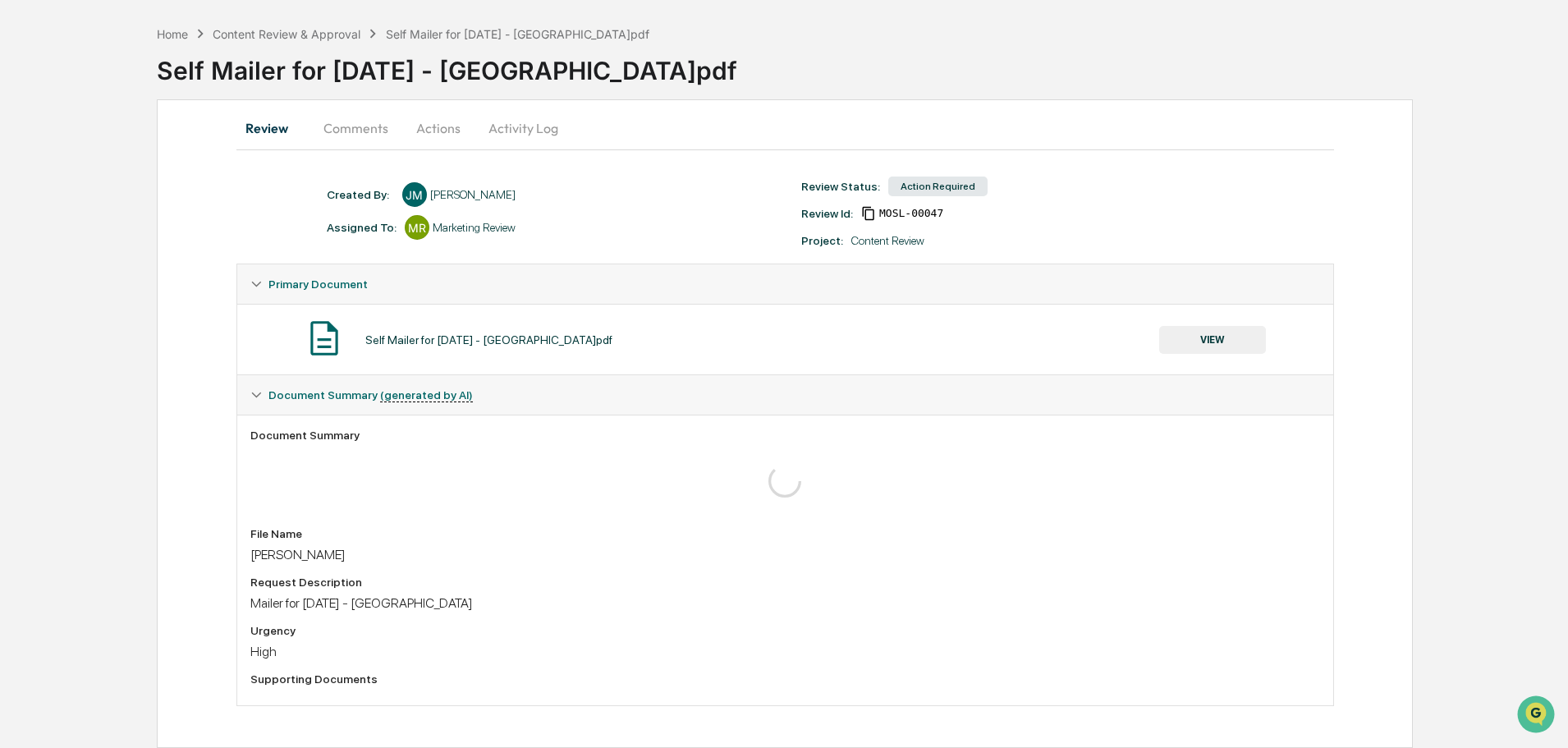
click at [443, 128] on button "Actions" at bounding box center [438, 127] width 74 height 39
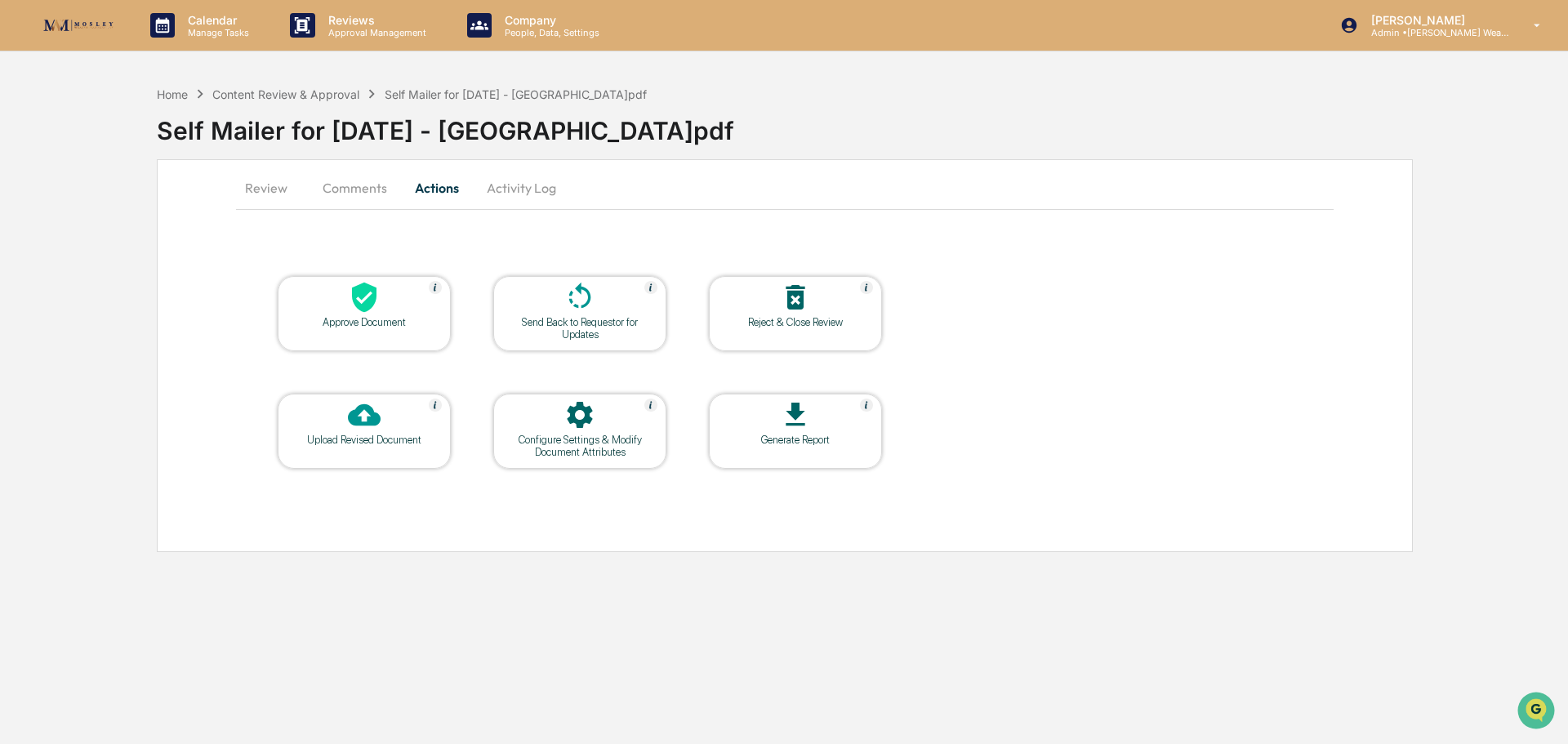
click at [389, 296] on div at bounding box center [364, 298] width 164 height 35
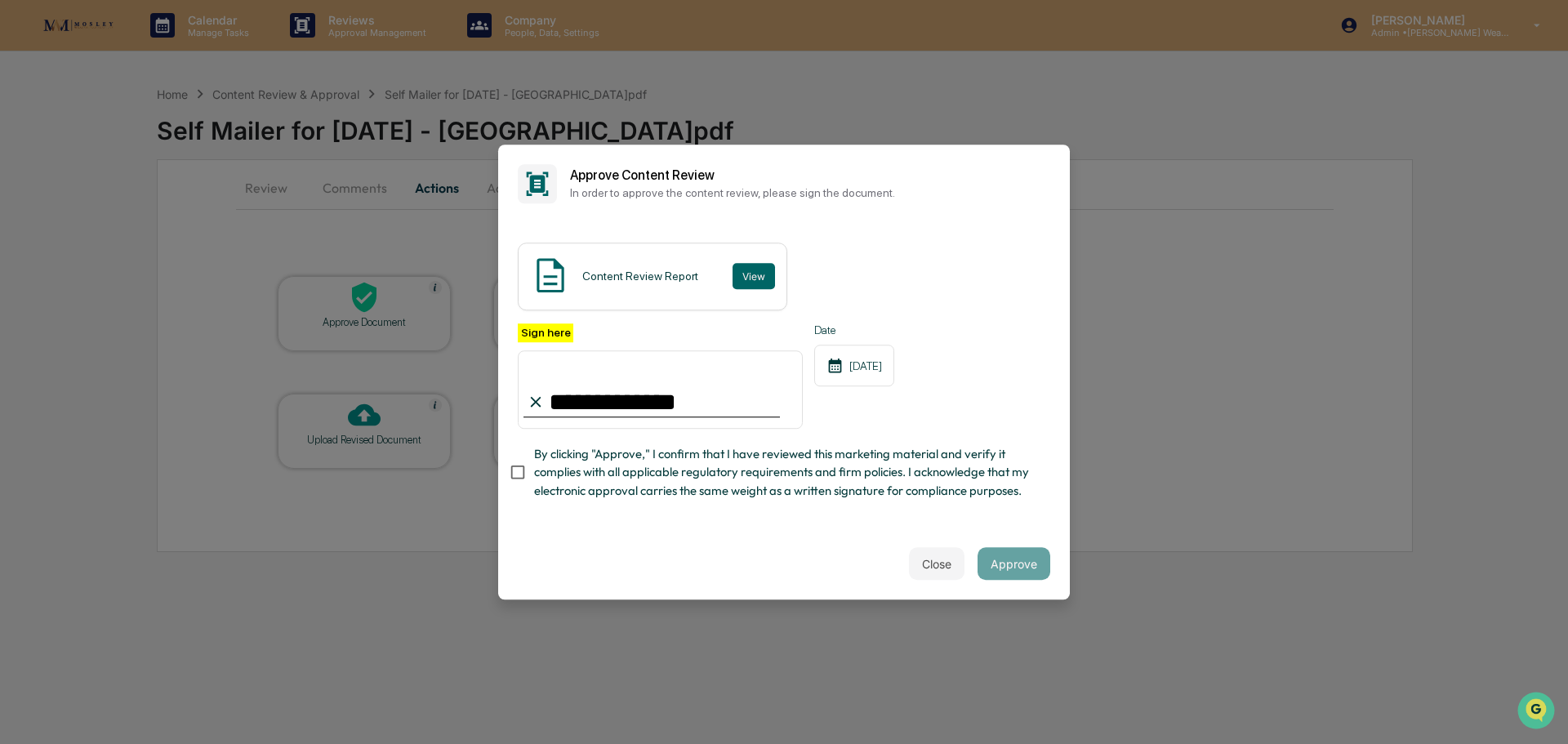
type input "**********"
click at [748, 263] on button "View" at bounding box center [753, 276] width 43 height 26
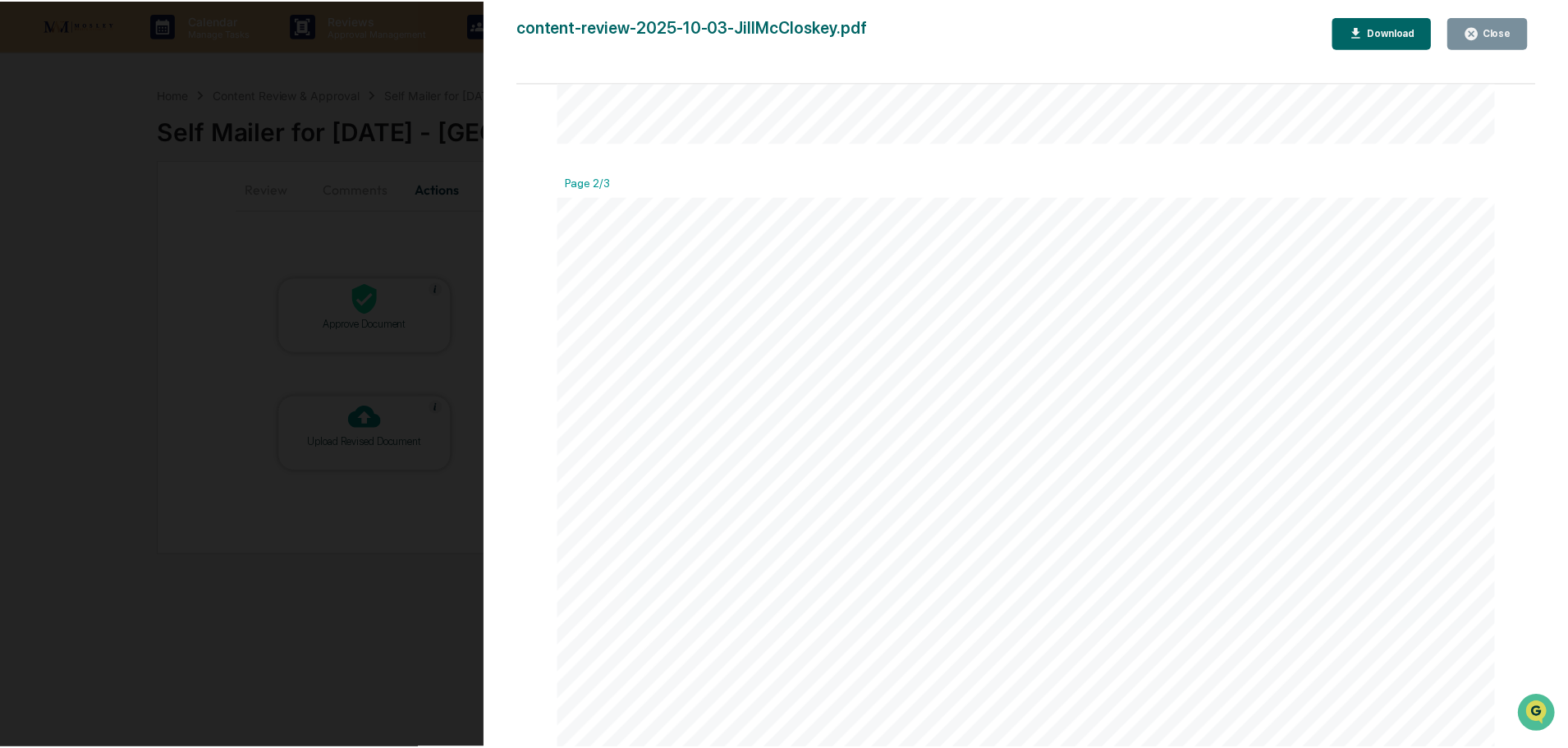
scroll to position [1314, 0]
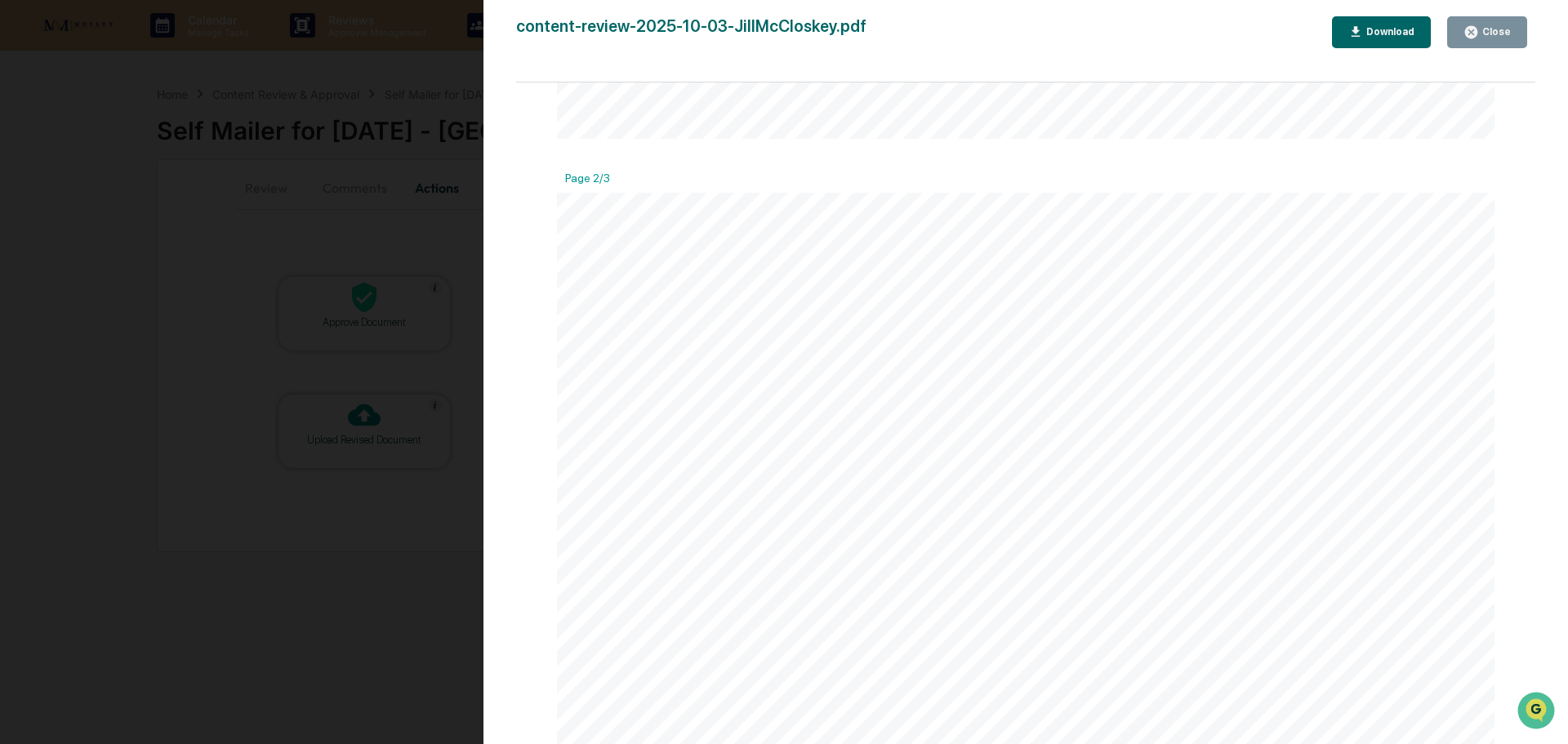
click at [1498, 33] on div "Close" at bounding box center [1495, 32] width 32 height 11
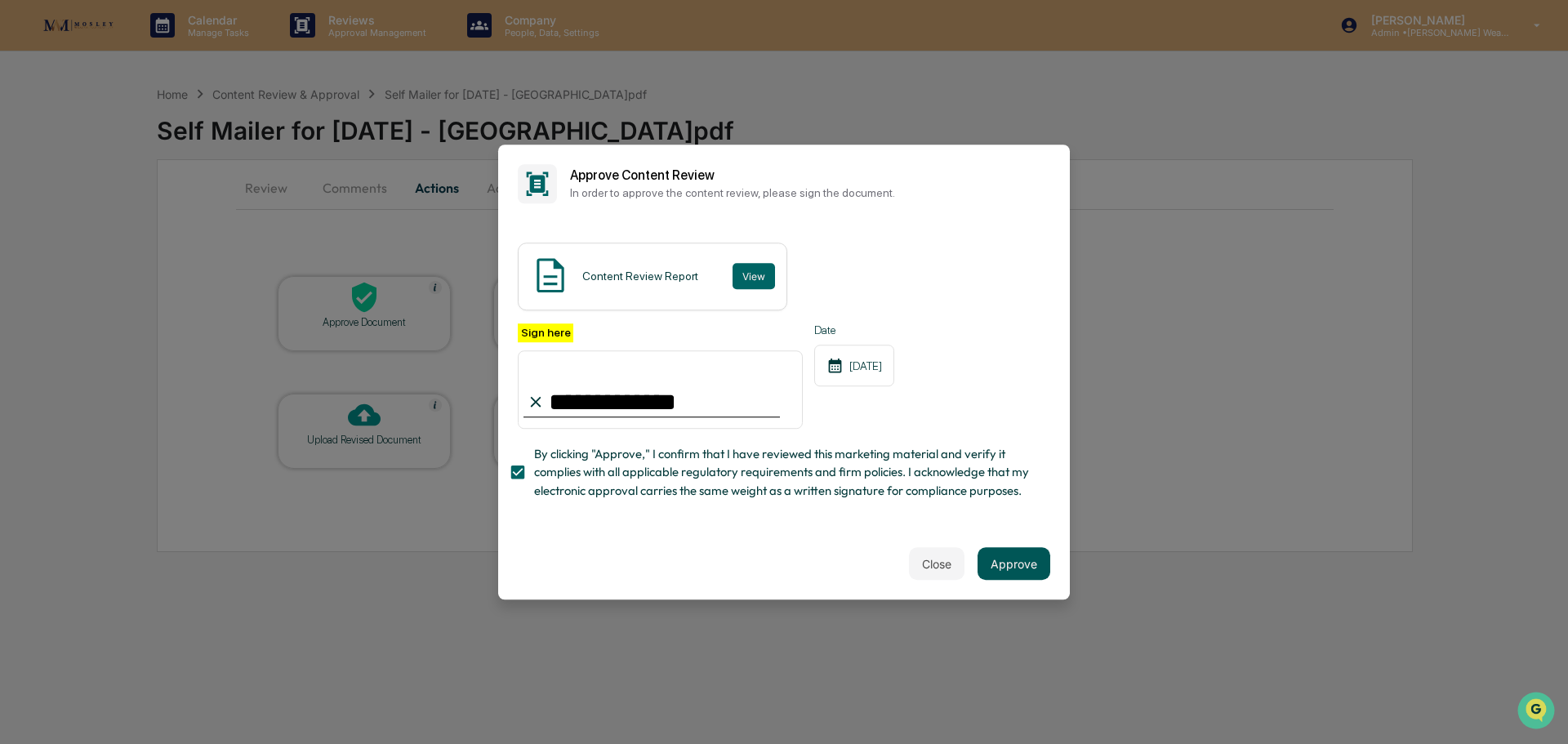
click at [1008, 568] on button "Approve" at bounding box center [1013, 563] width 73 height 33
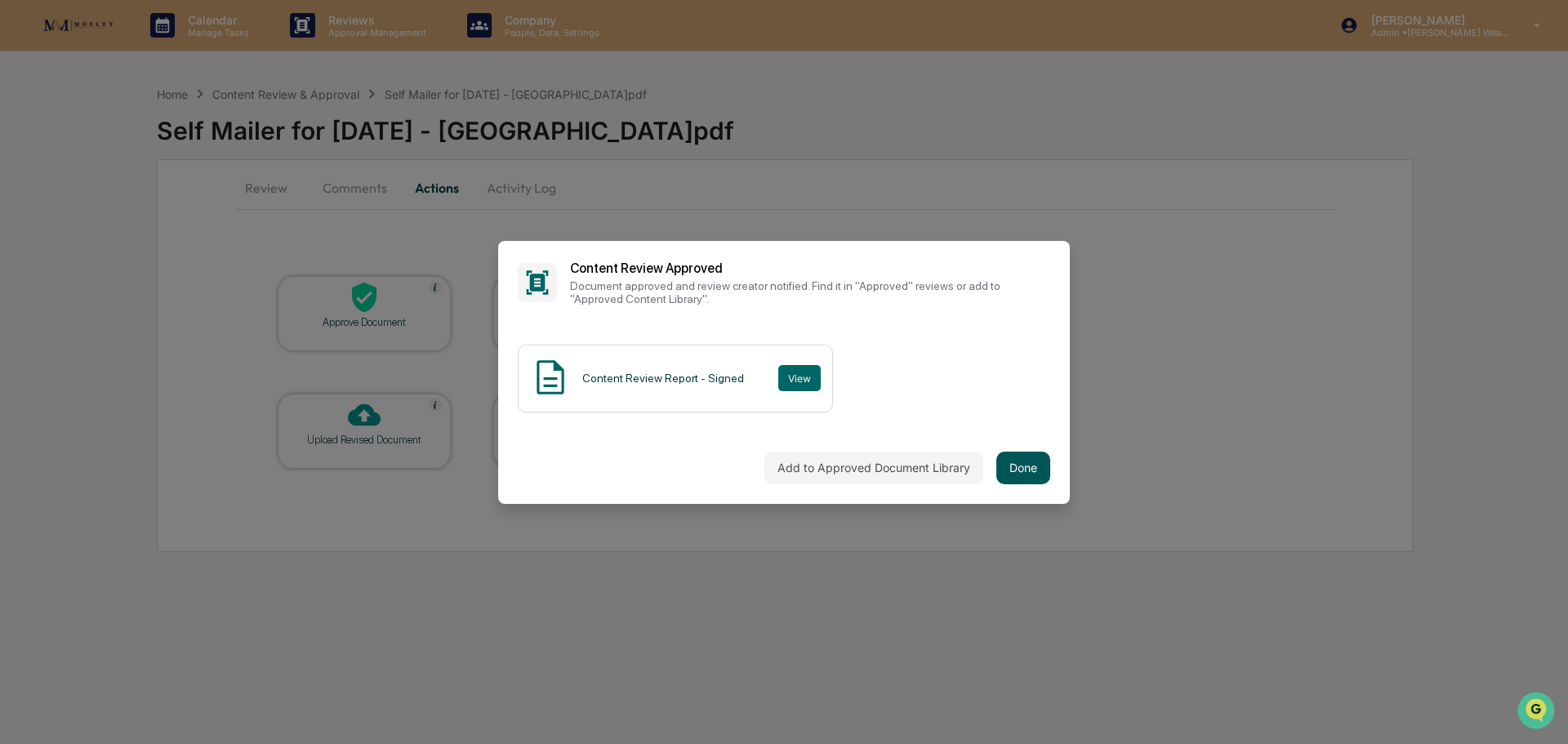
click at [1020, 464] on button "Done" at bounding box center [1023, 468] width 54 height 33
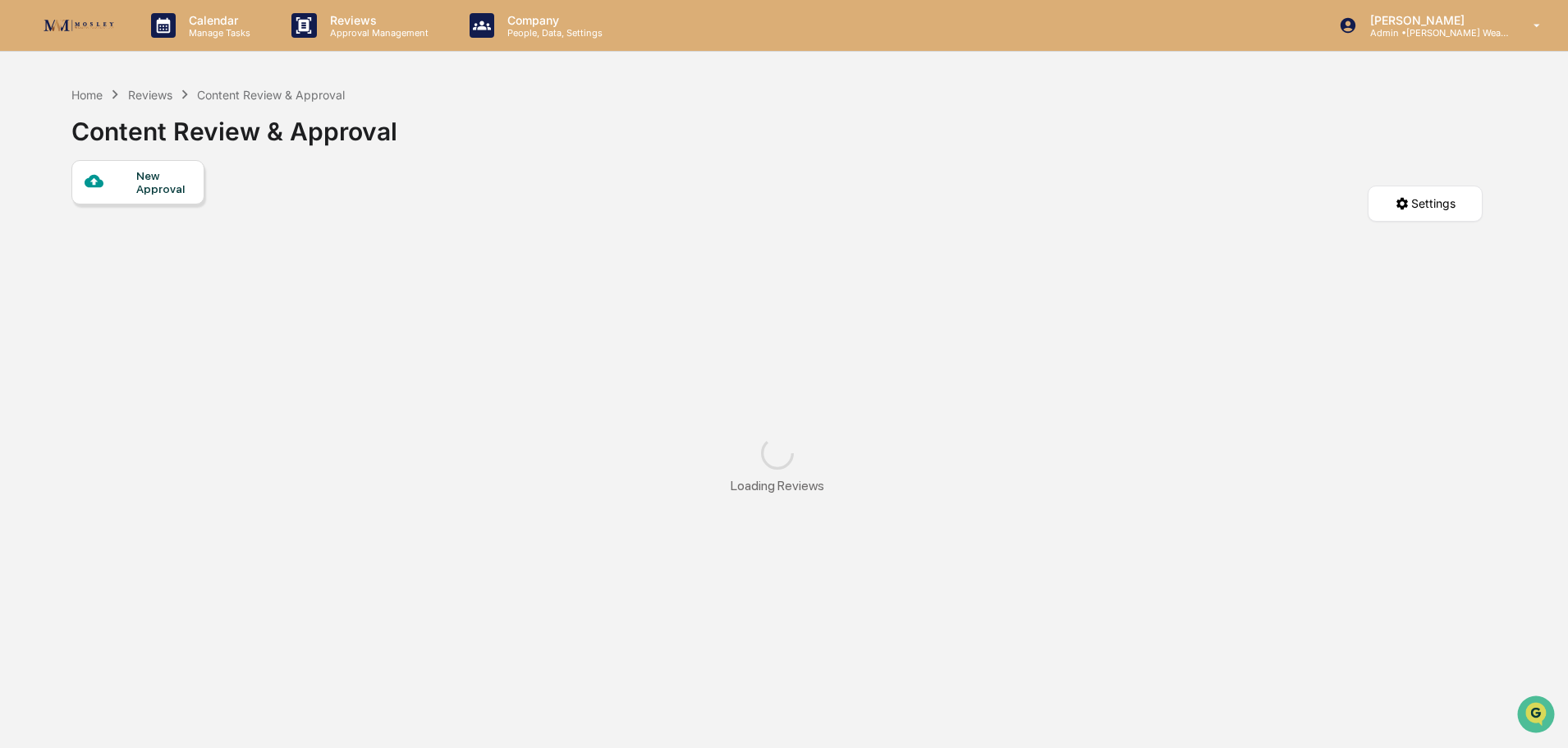
click at [153, 99] on div "Reviews" at bounding box center [150, 94] width 45 height 14
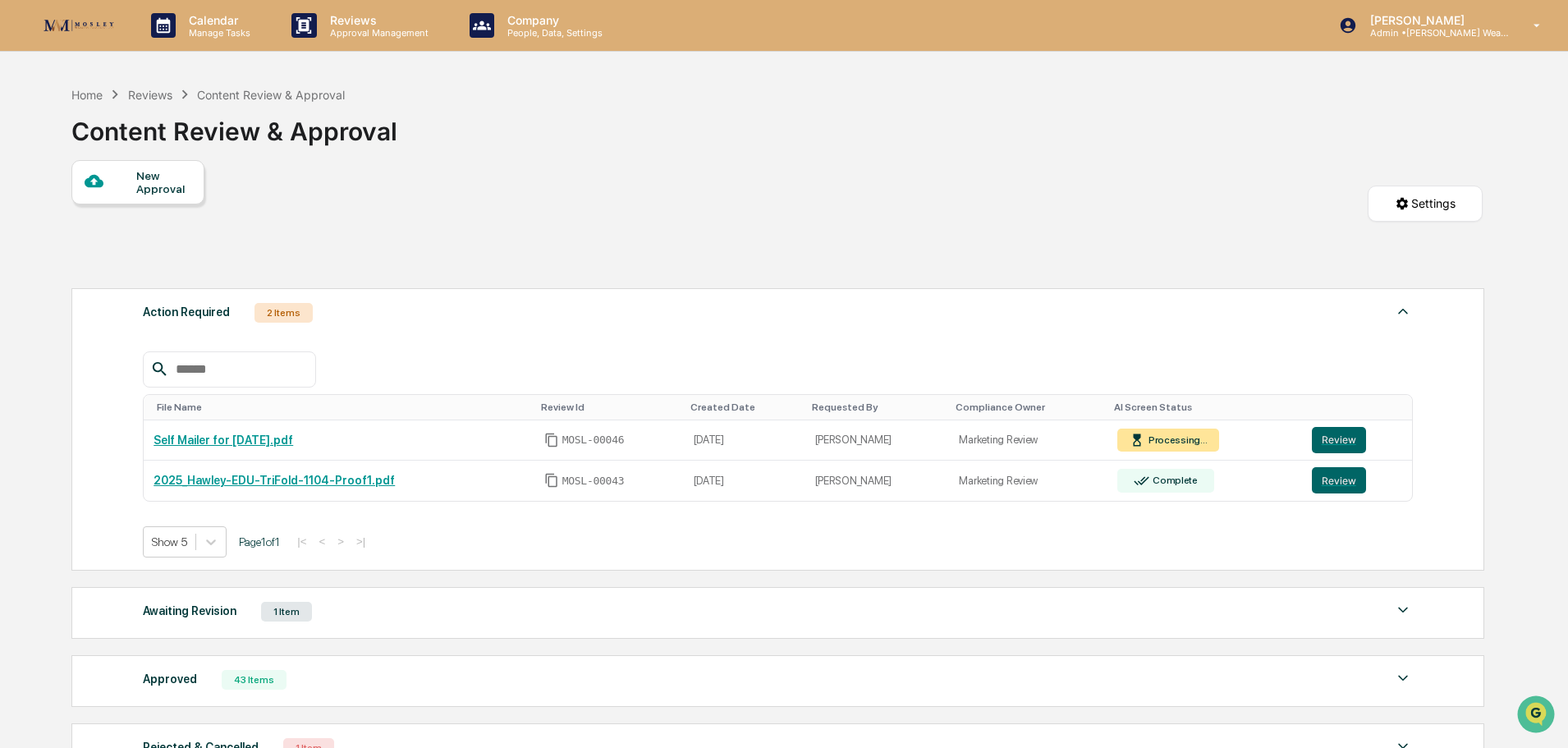
click at [151, 93] on div "Reviews" at bounding box center [150, 94] width 45 height 14
click at [1329, 478] on button "Review" at bounding box center [1339, 481] width 54 height 27
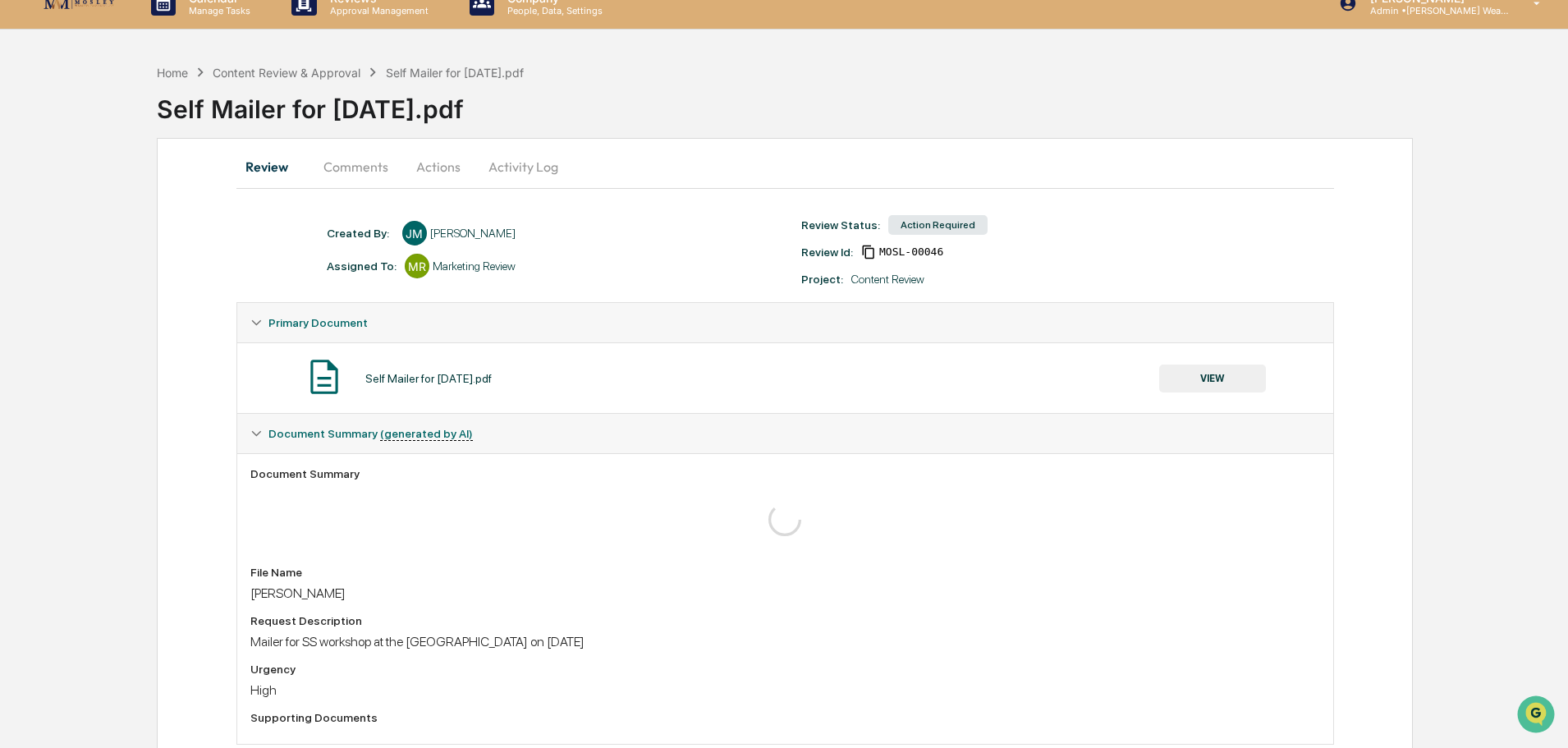
scroll to position [61, 0]
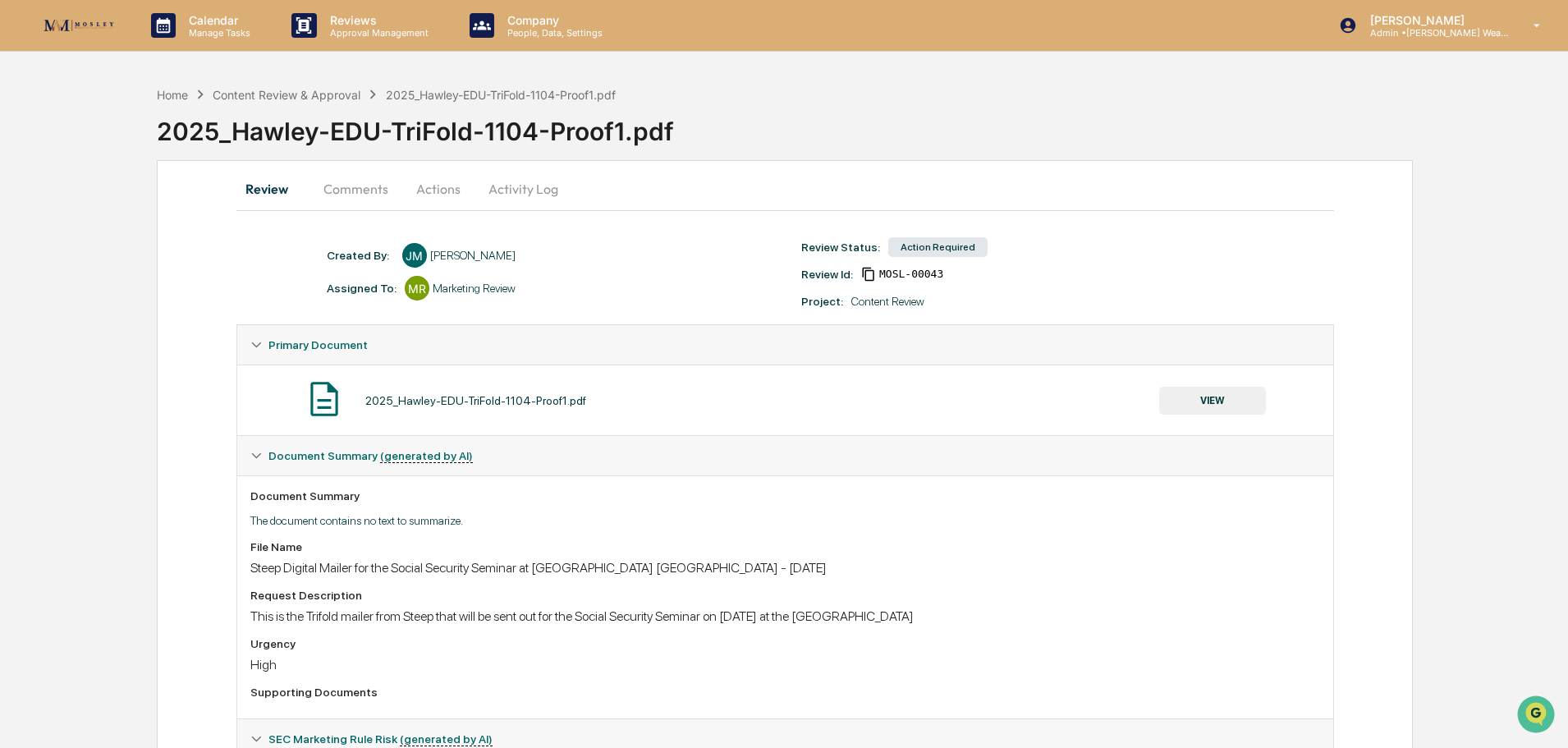
click at [440, 188] on button "Actions" at bounding box center [438, 188] width 74 height 39
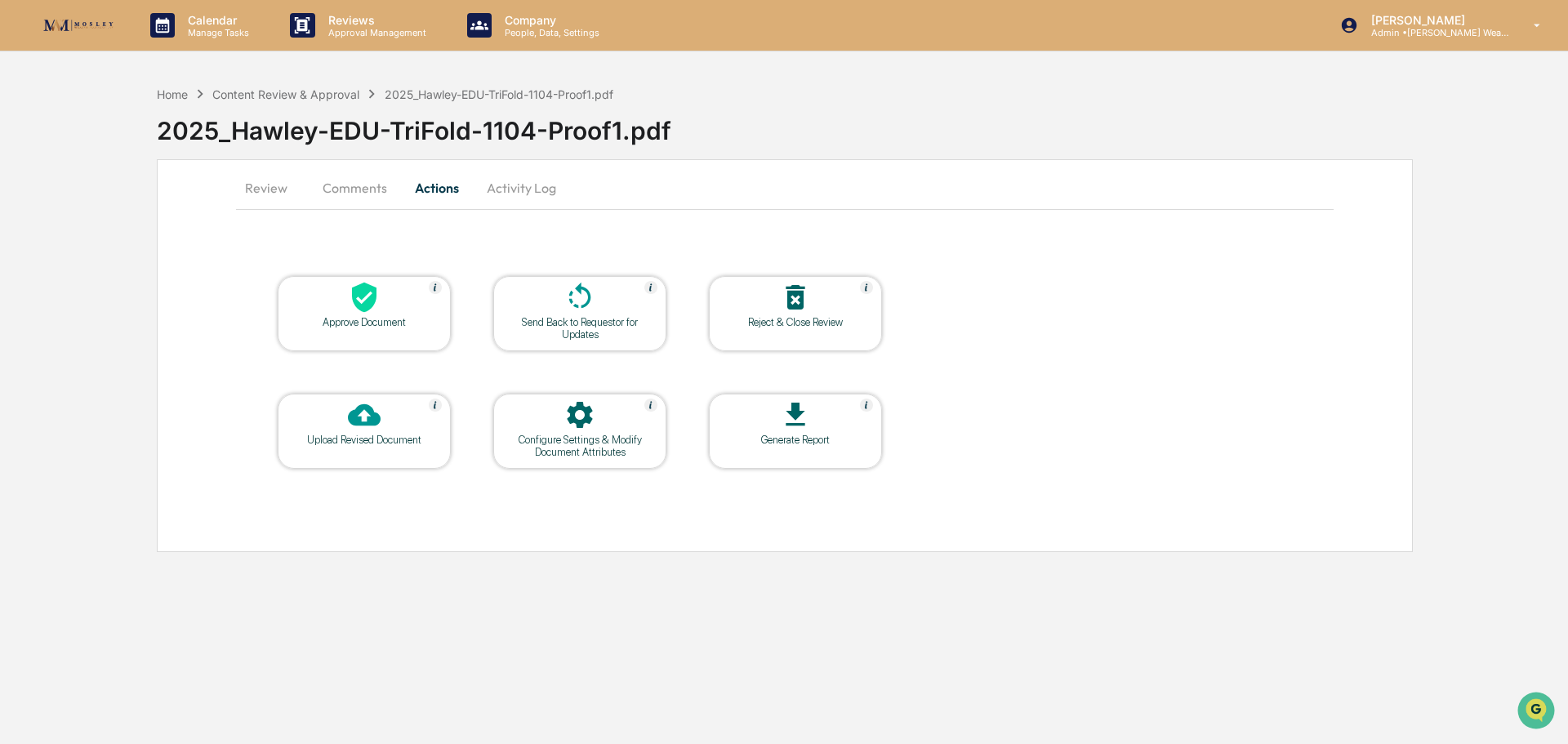
click at [375, 310] on icon at bounding box center [364, 297] width 33 height 33
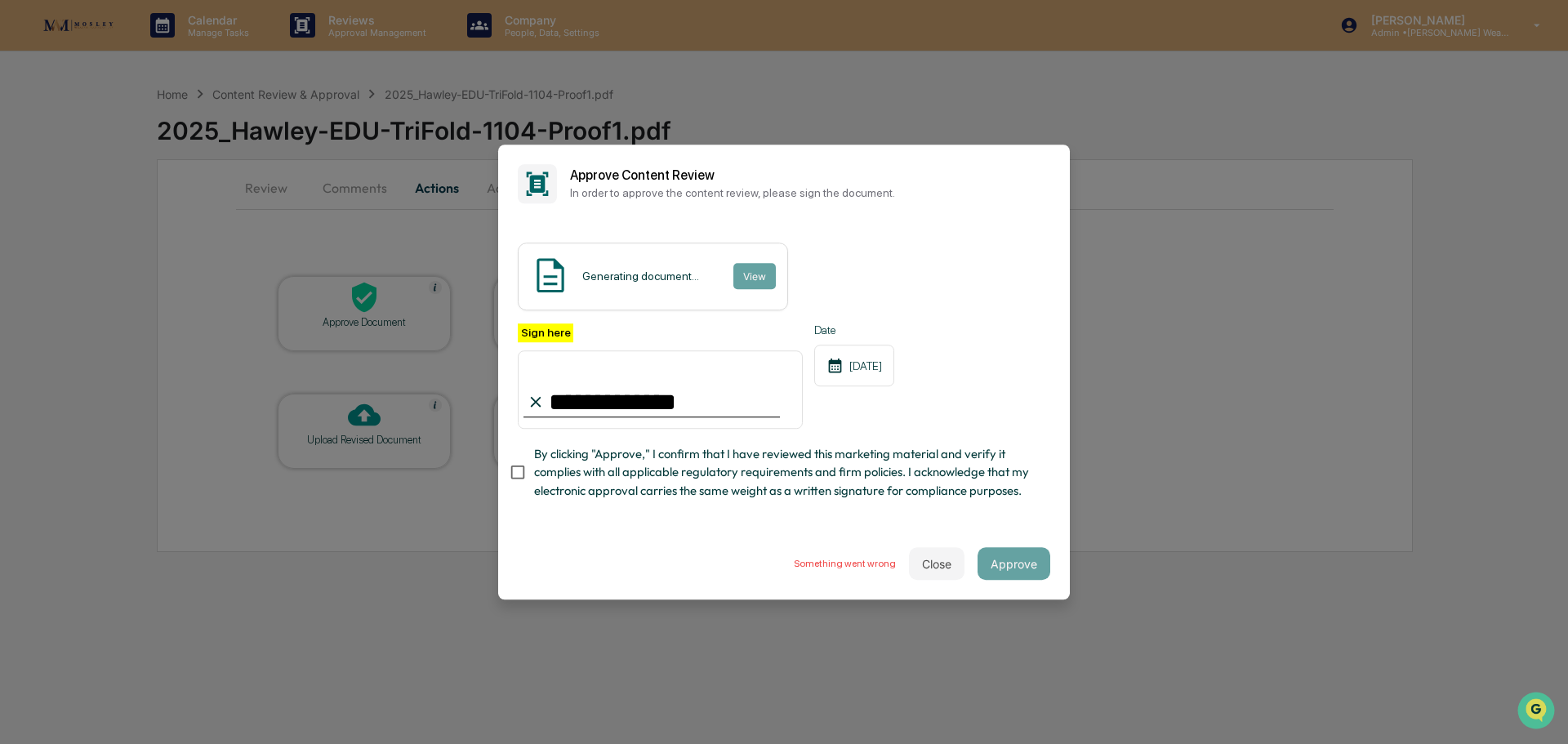
type input "**********"
click at [930, 561] on button "Close" at bounding box center [937, 563] width 56 height 33
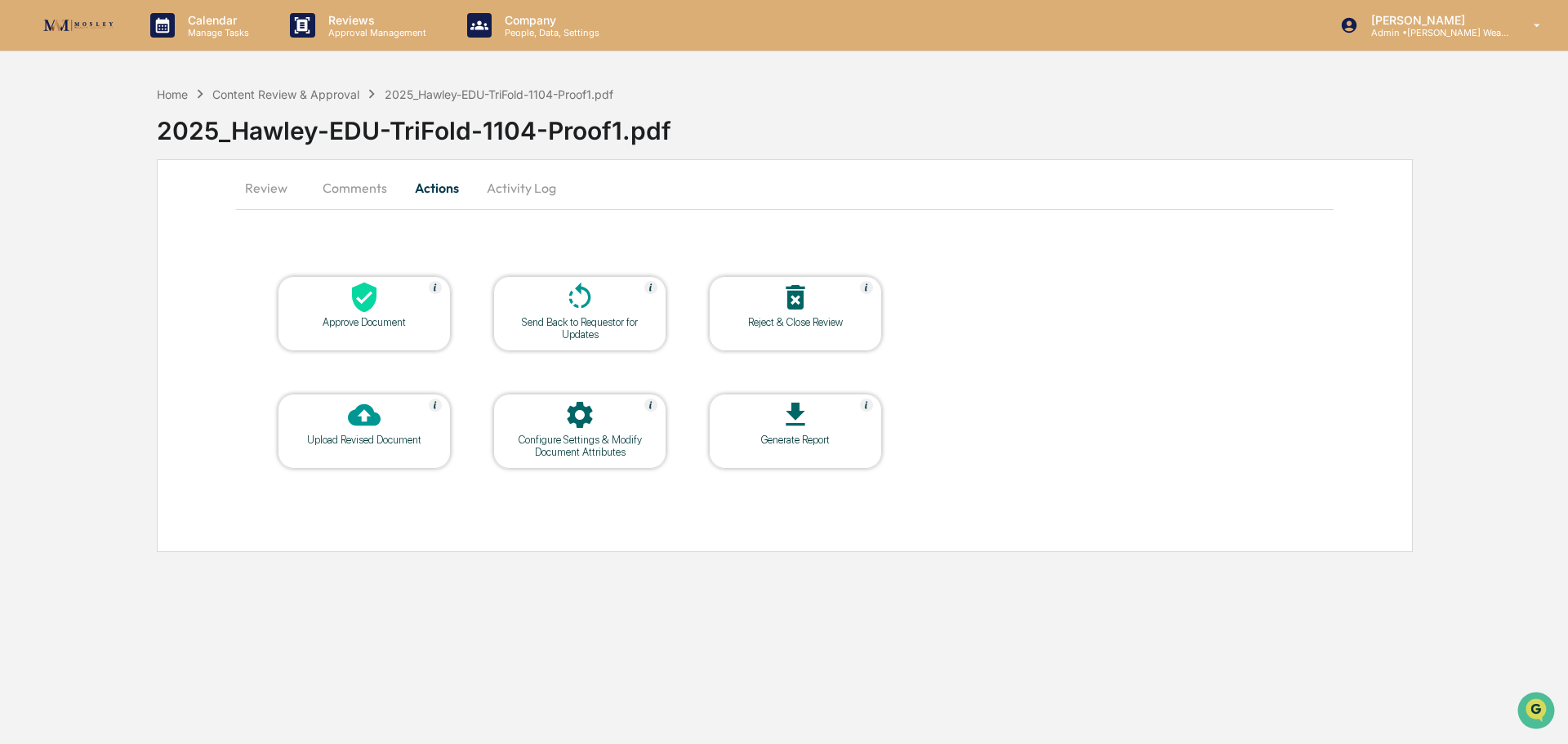
click at [466, 91] on div "2025_Hawley-EDU-TriFold-1104-Proof1.pdf" at bounding box center [499, 94] width 229 height 14
click at [347, 96] on div "Content Review & Approval" at bounding box center [286, 94] width 147 height 14
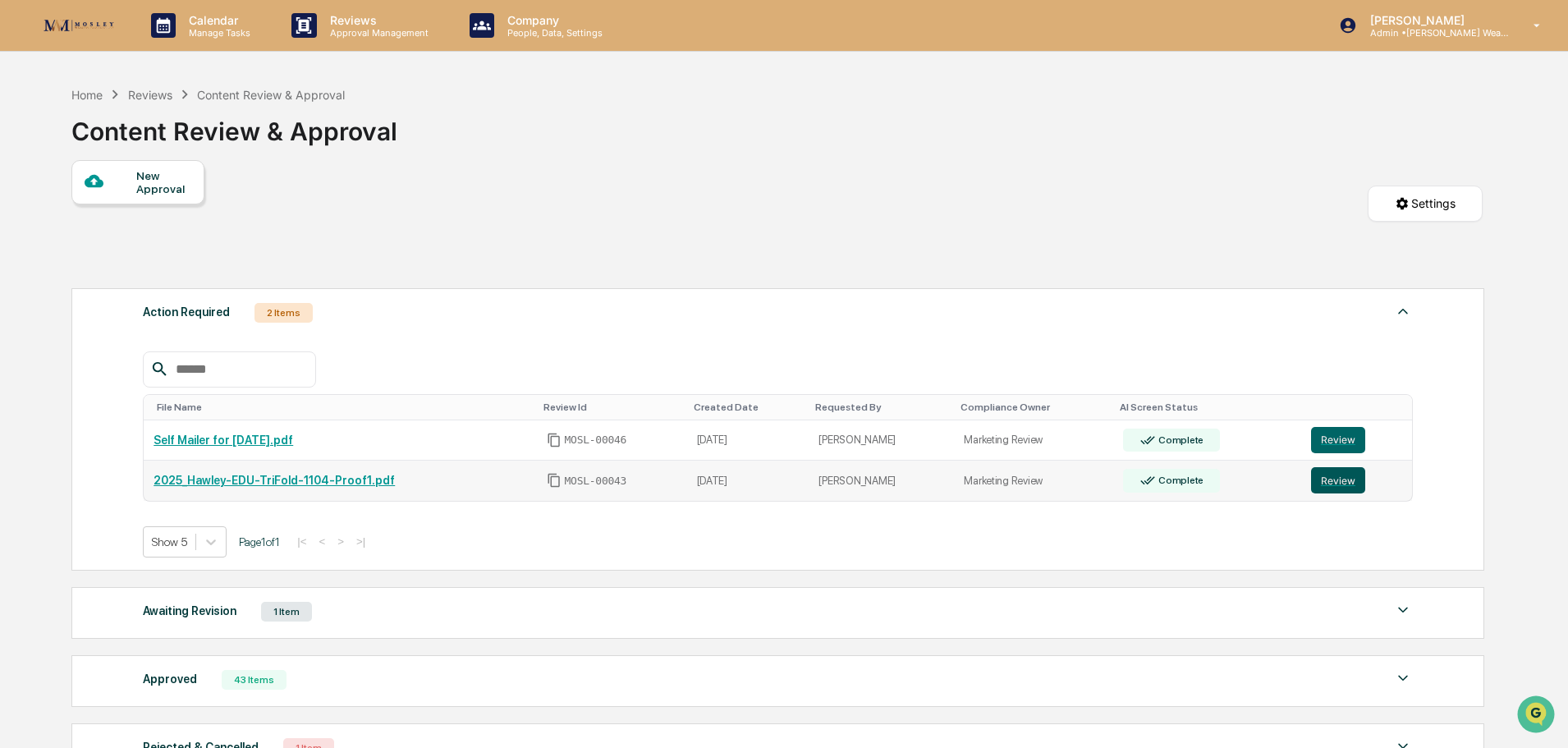
click at [1335, 476] on button "Review" at bounding box center [1338, 481] width 54 height 27
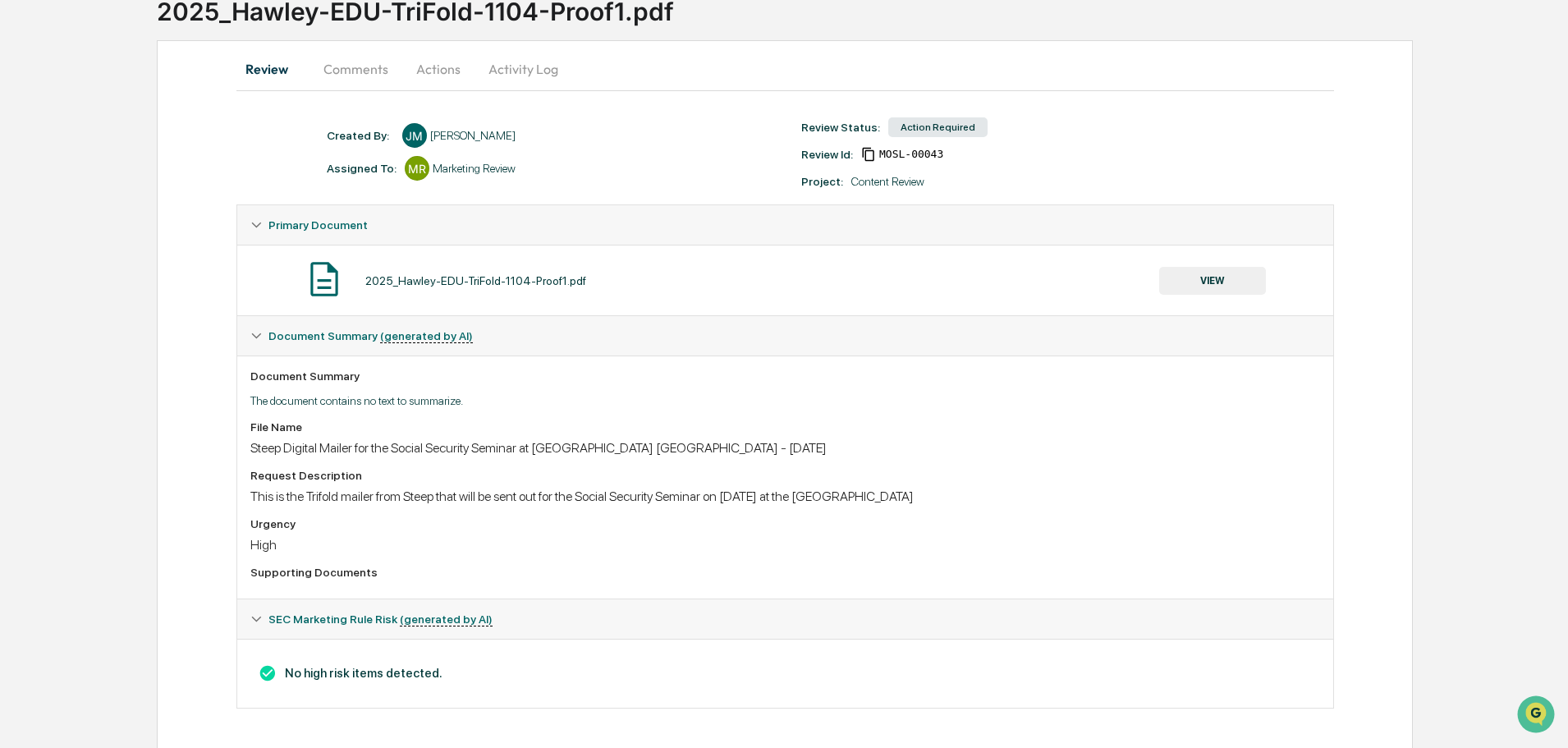
scroll to position [123, 0]
click at [441, 65] on button "Actions" at bounding box center [438, 66] width 74 height 39
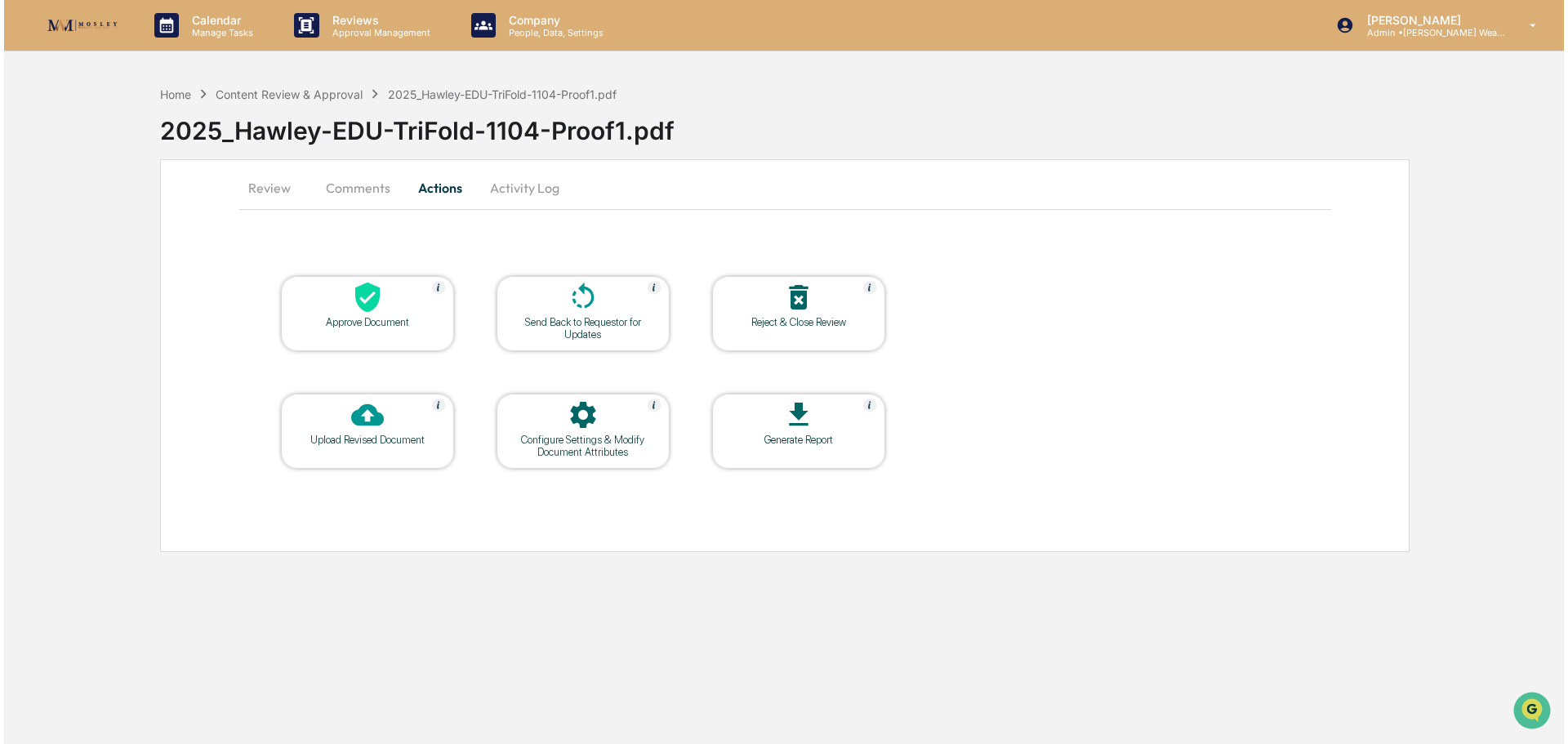
scroll to position [0, 0]
click at [415, 316] on div "Approve Document" at bounding box center [365, 321] width 147 height 12
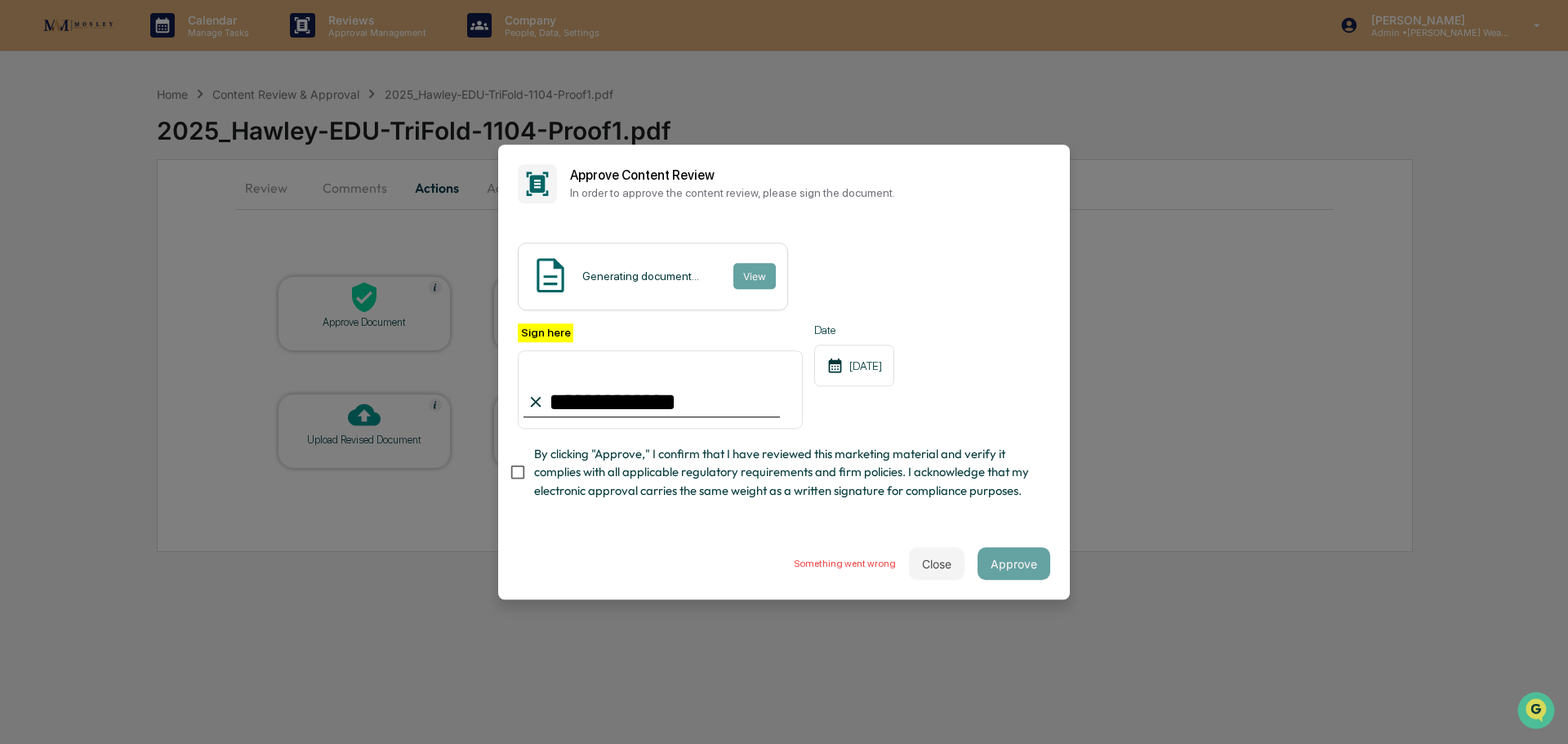
type input "**********"
click at [938, 576] on button "Close" at bounding box center [937, 563] width 56 height 33
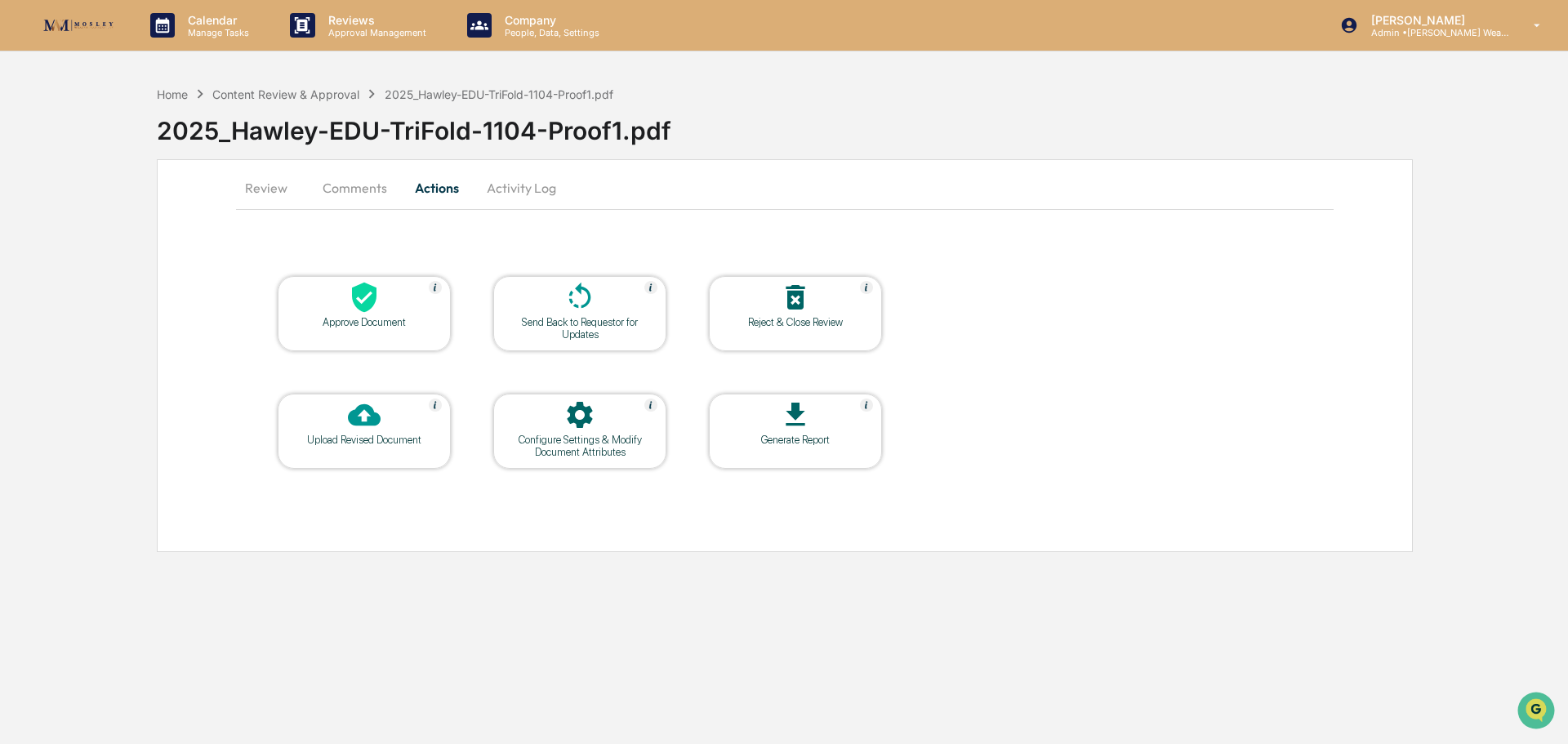
click at [264, 190] on button "Review" at bounding box center [273, 187] width 74 height 39
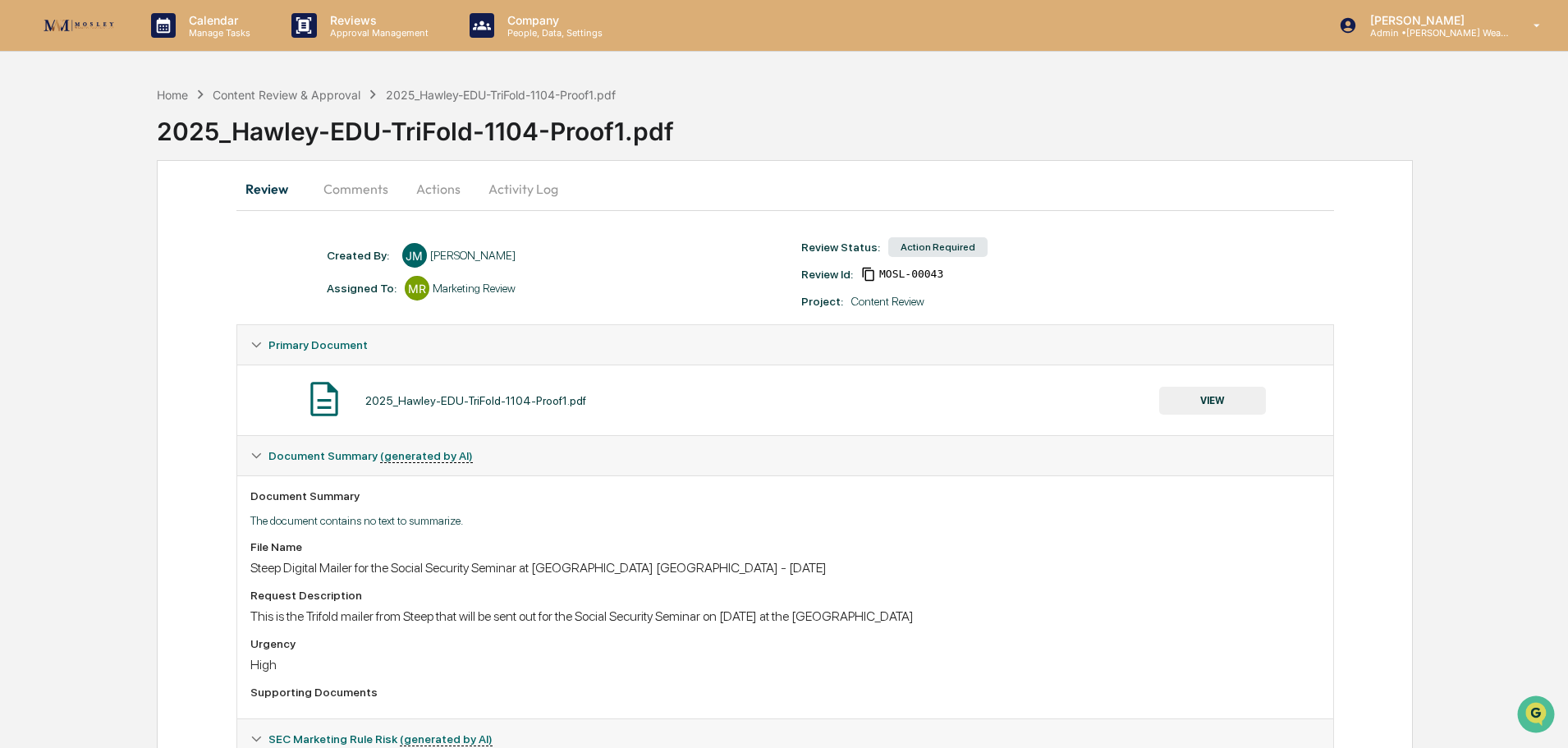
click at [1209, 399] on button "VIEW" at bounding box center [1213, 400] width 106 height 28
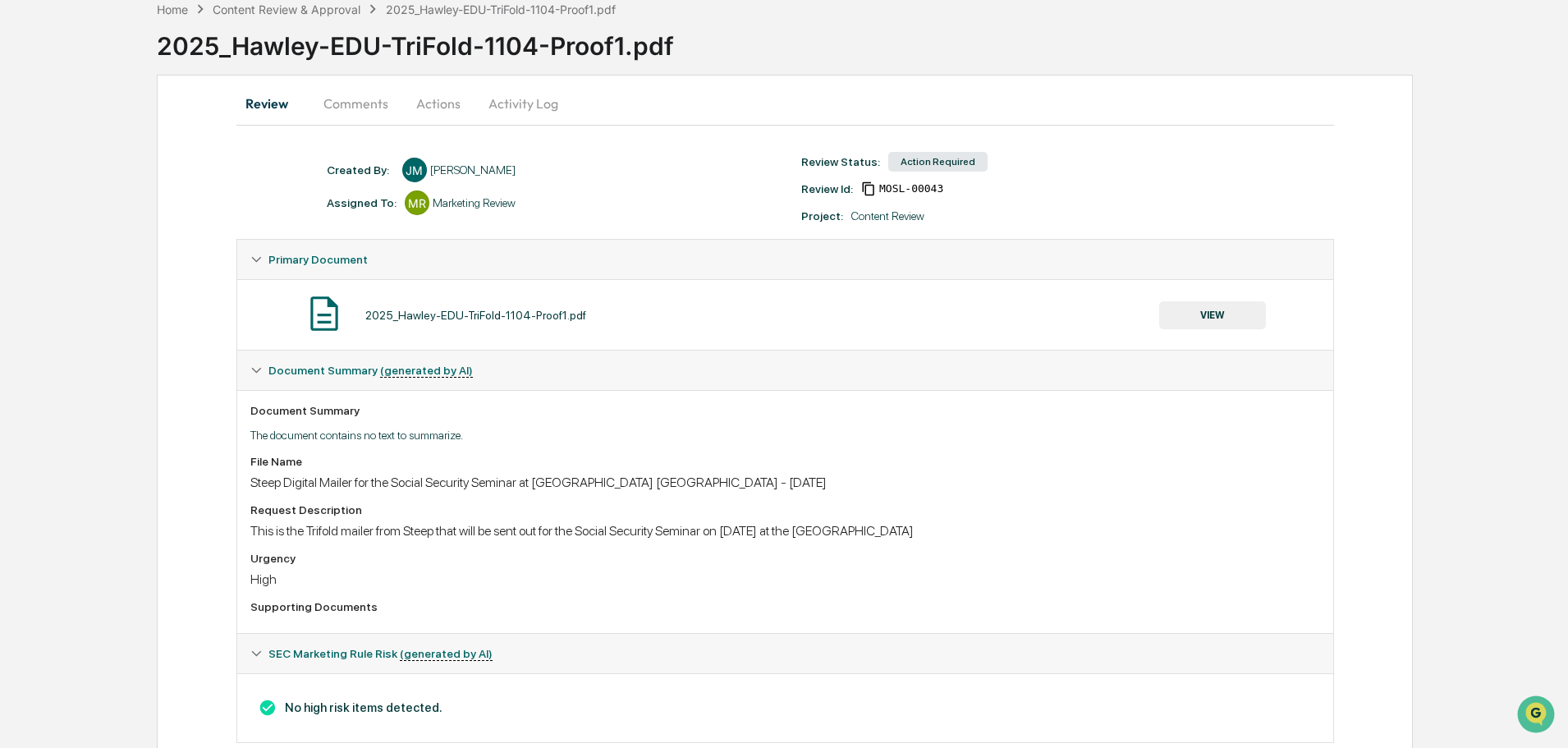
scroll to position [123, 0]
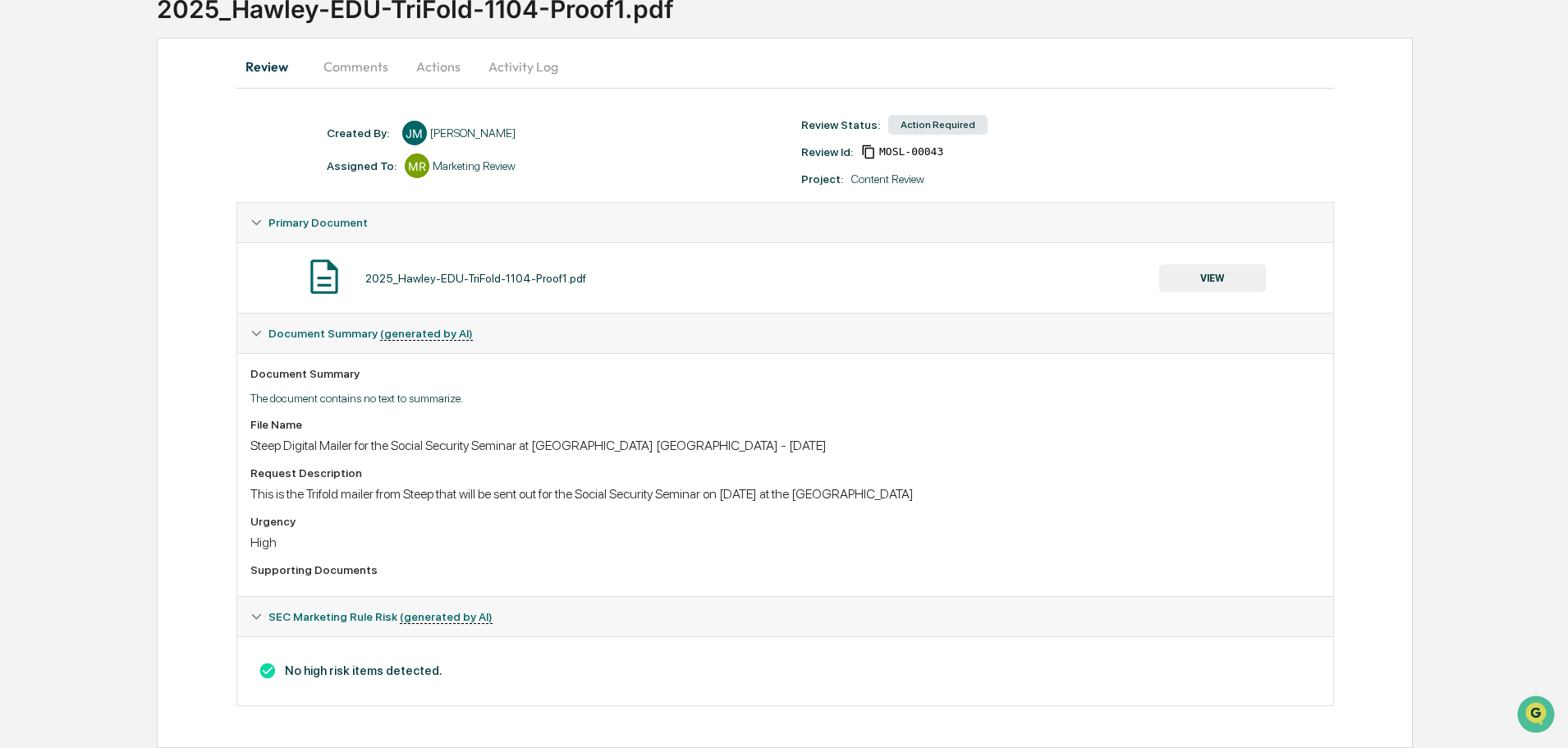
click at [1197, 281] on button "VIEW" at bounding box center [1213, 278] width 106 height 28
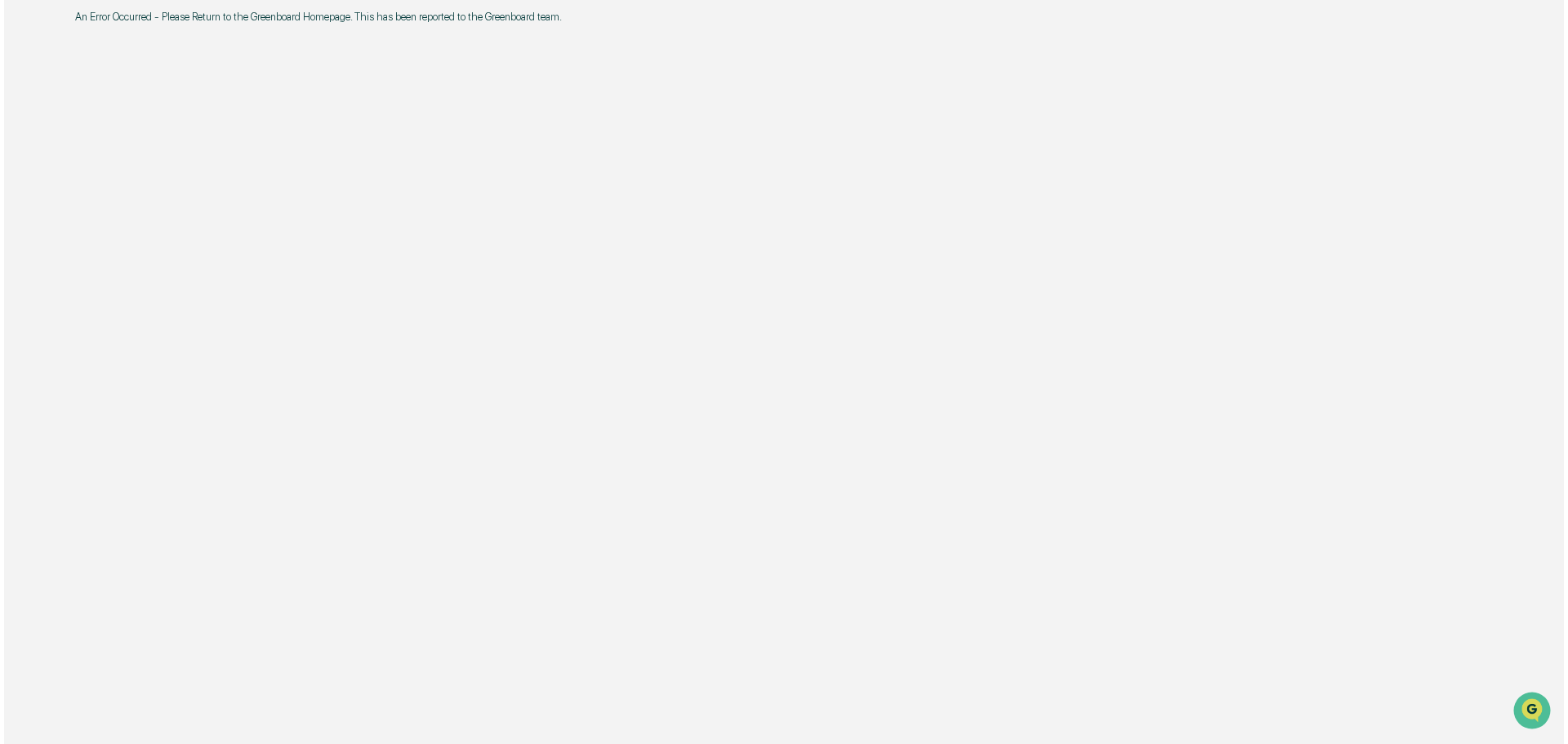
scroll to position [0, 0]
